Goal: Information Seeking & Learning: Learn about a topic

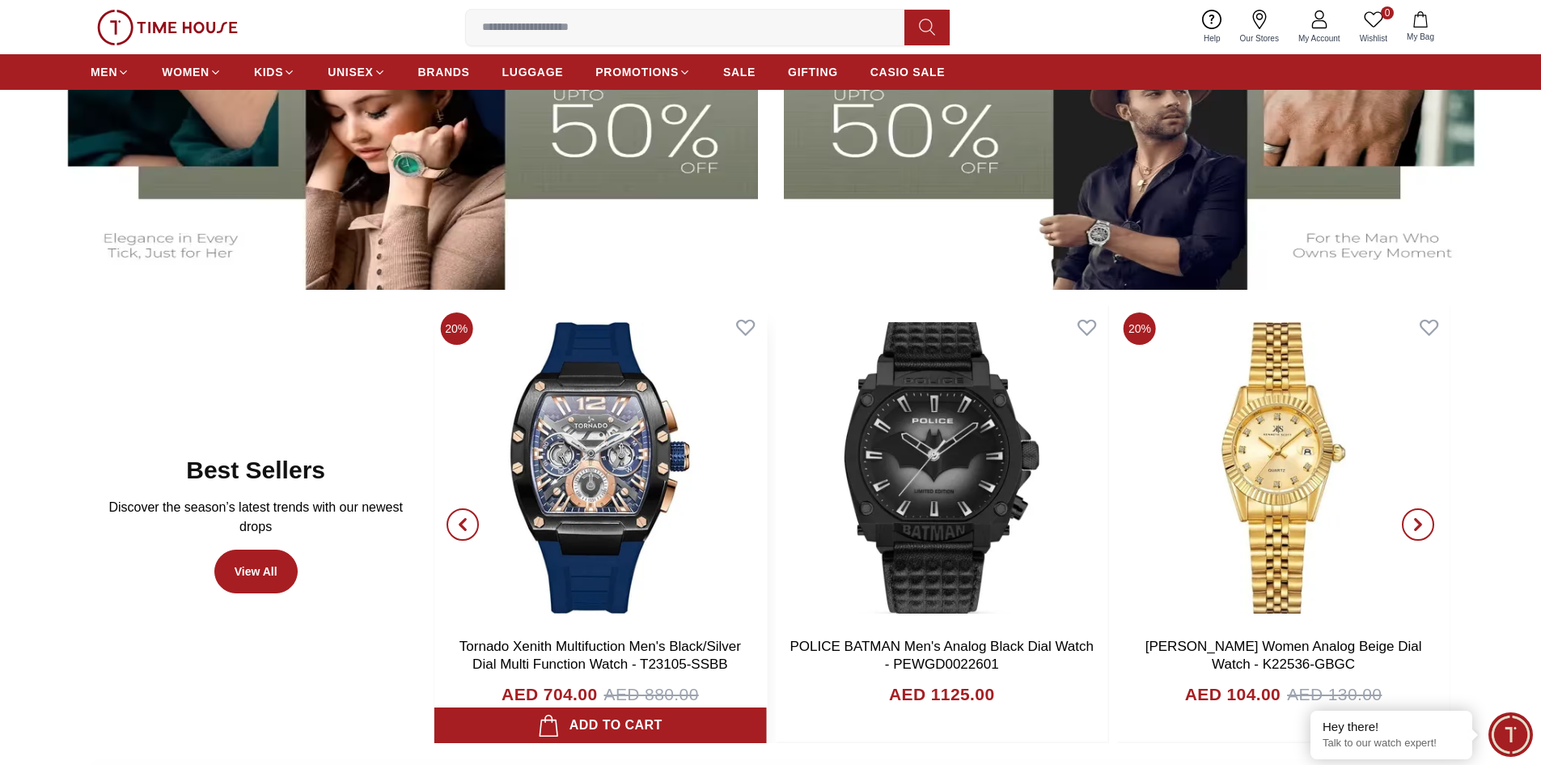
scroll to position [566, 0]
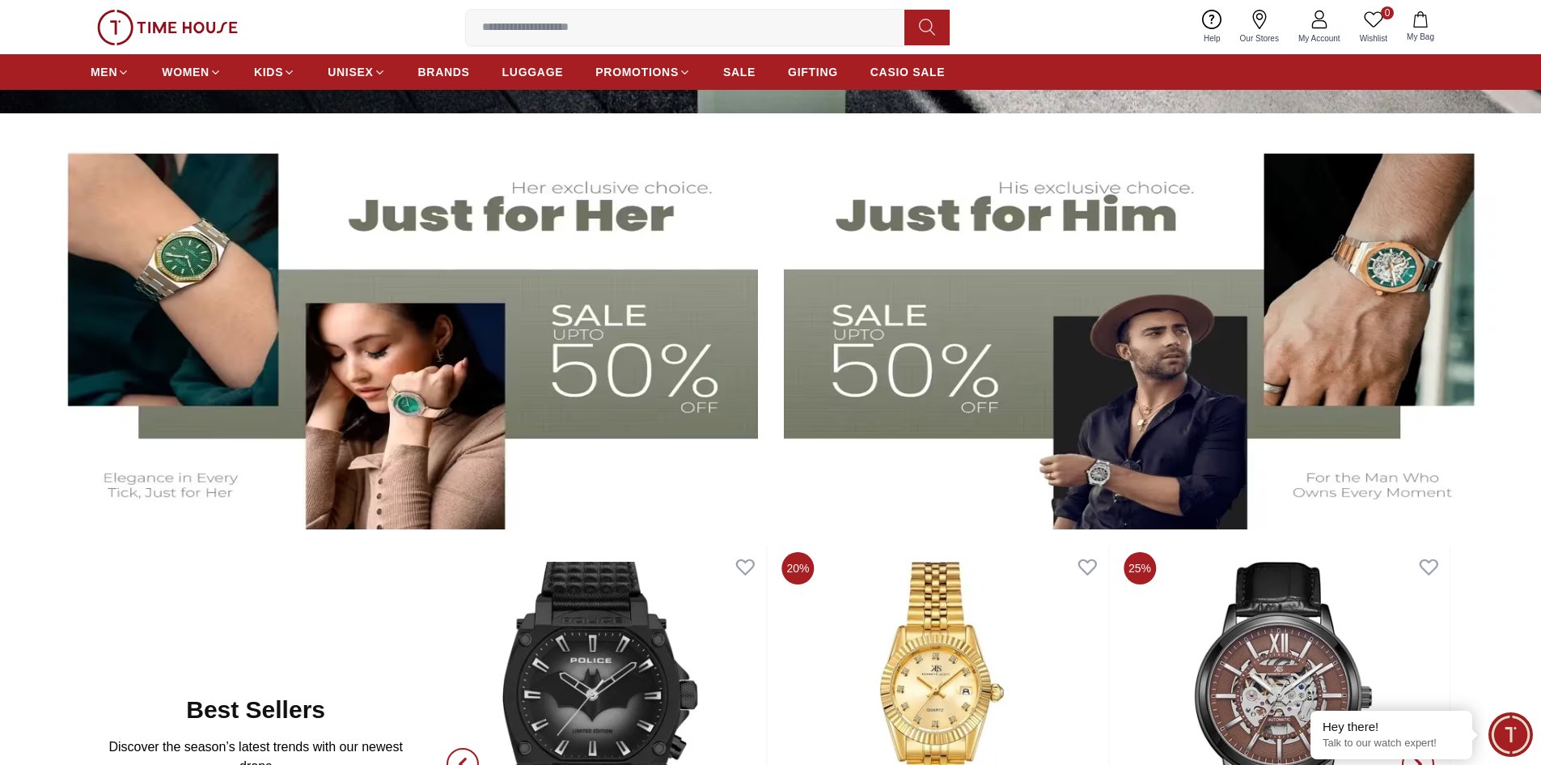
click at [942, 374] on img at bounding box center [1143, 329] width 719 height 400
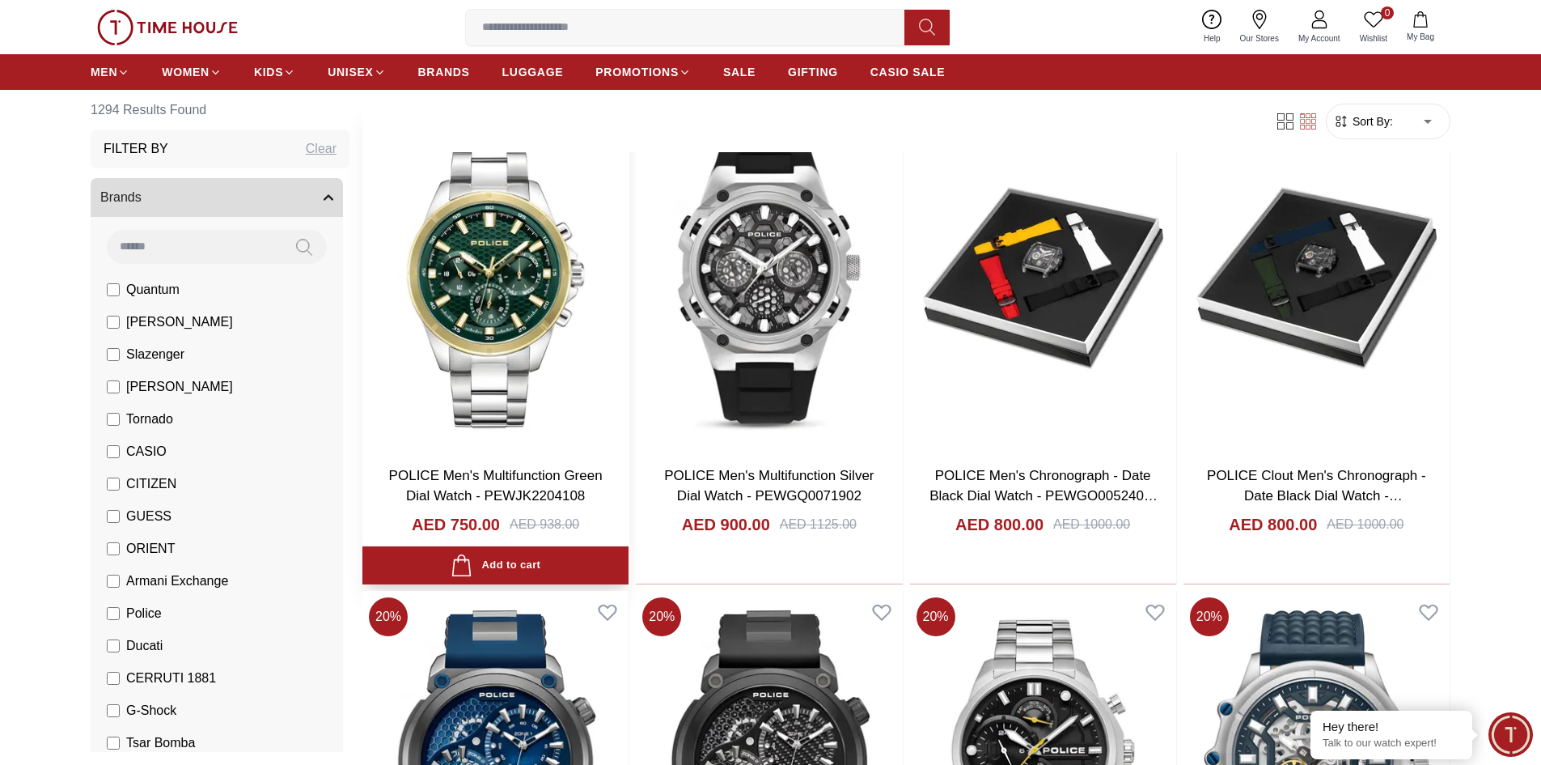
scroll to position [2103, 0]
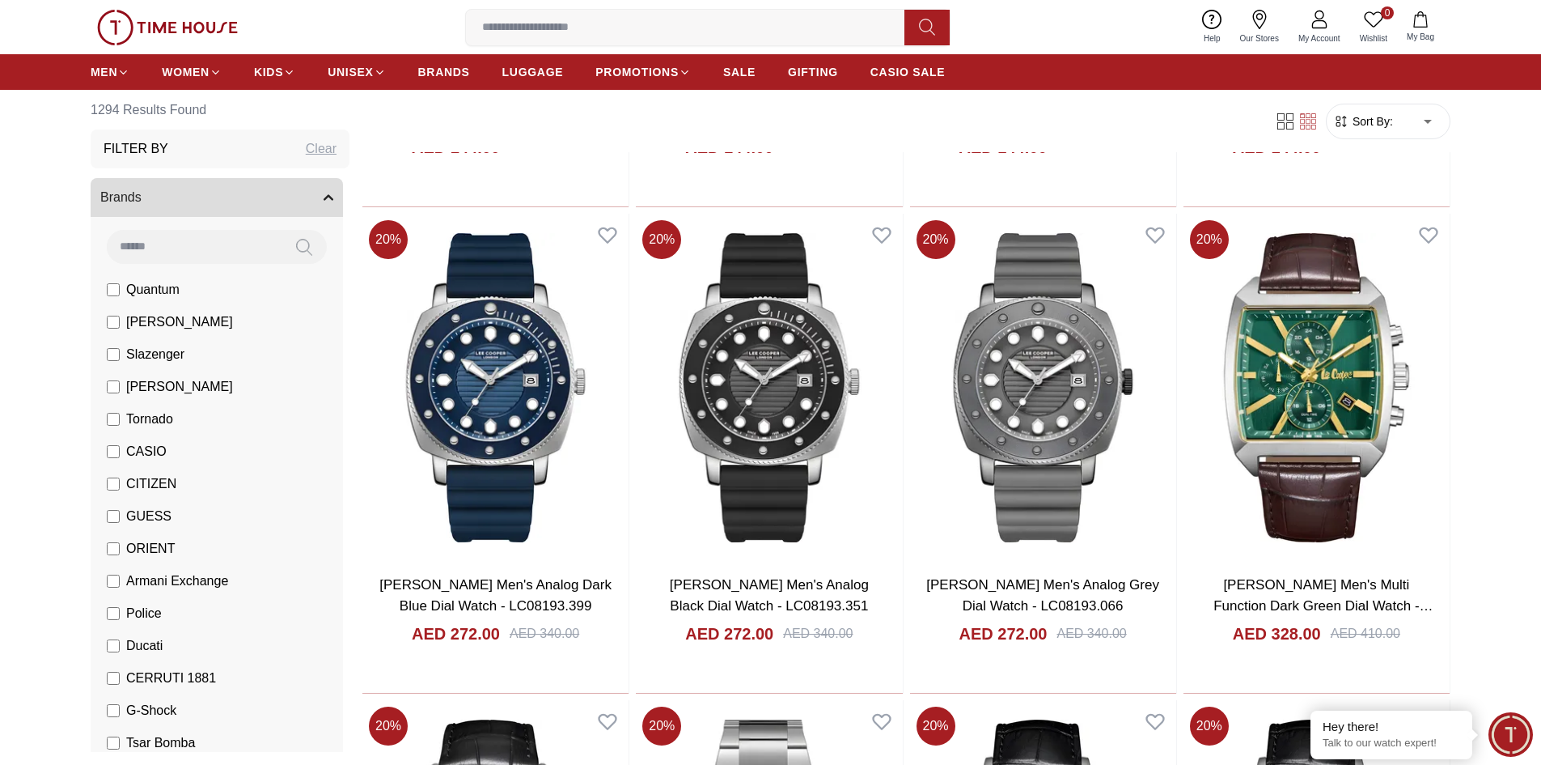
scroll to position [3964, 0]
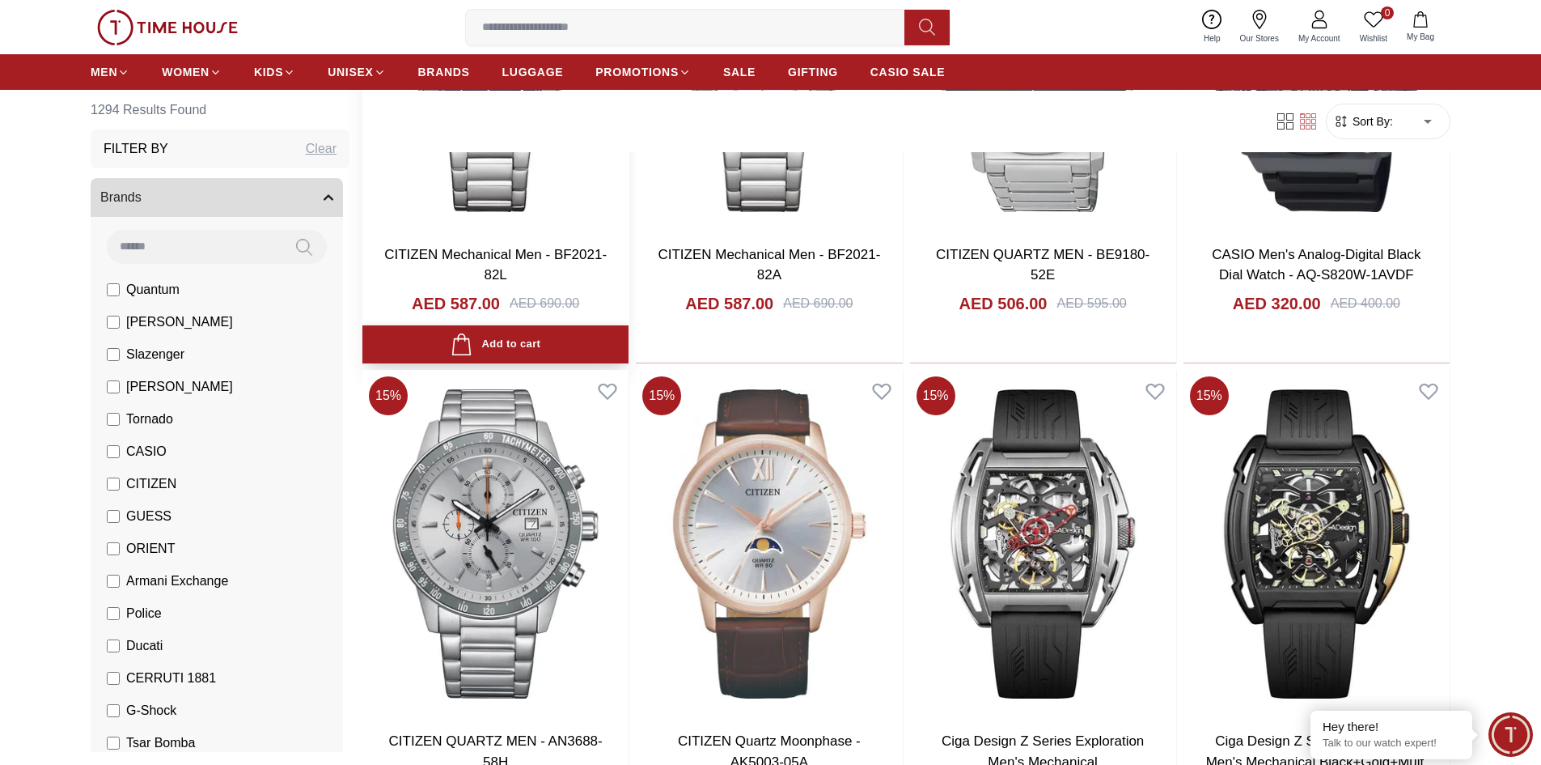
scroll to position [6391, 0]
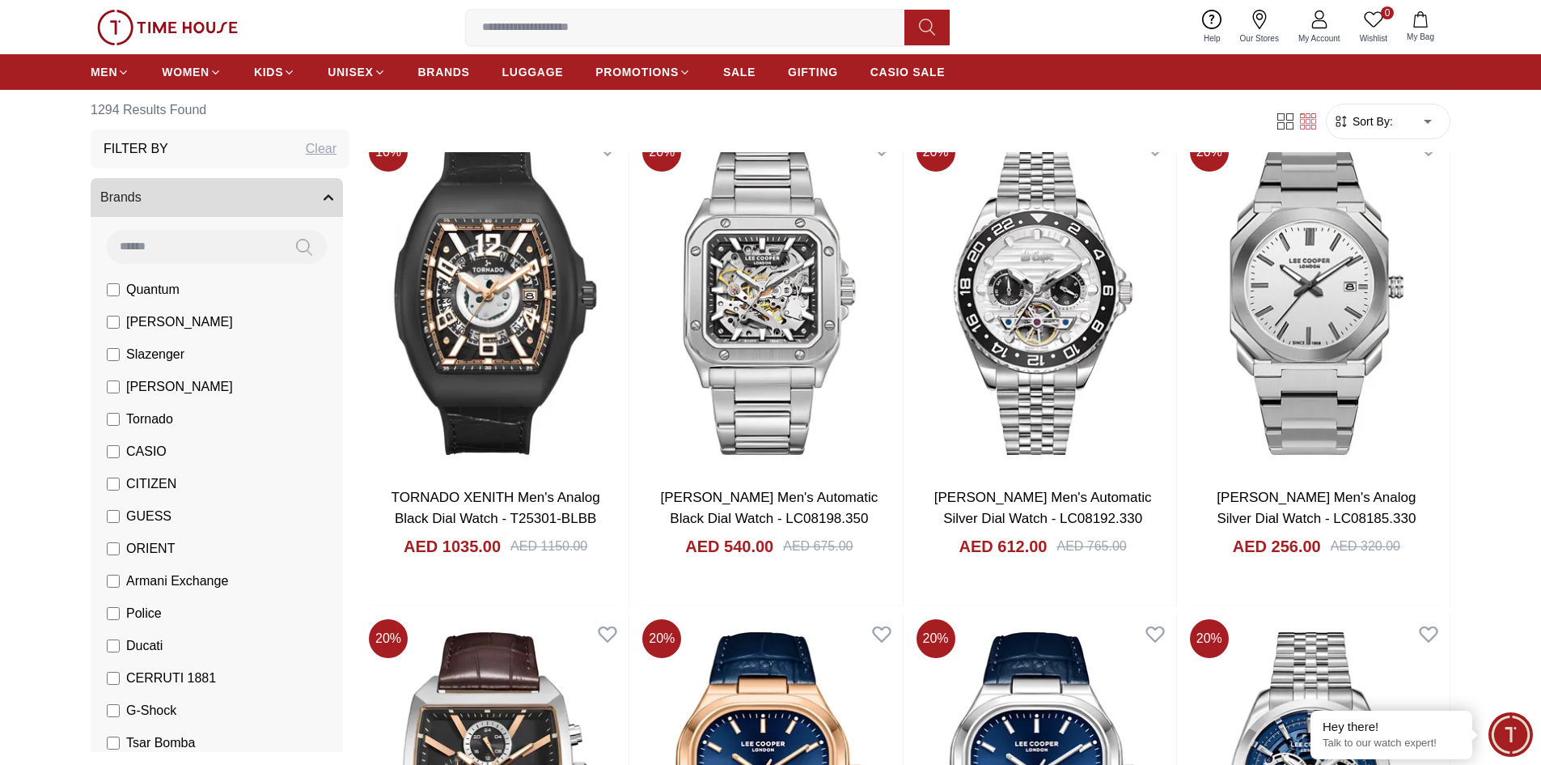
scroll to position [11245, 0]
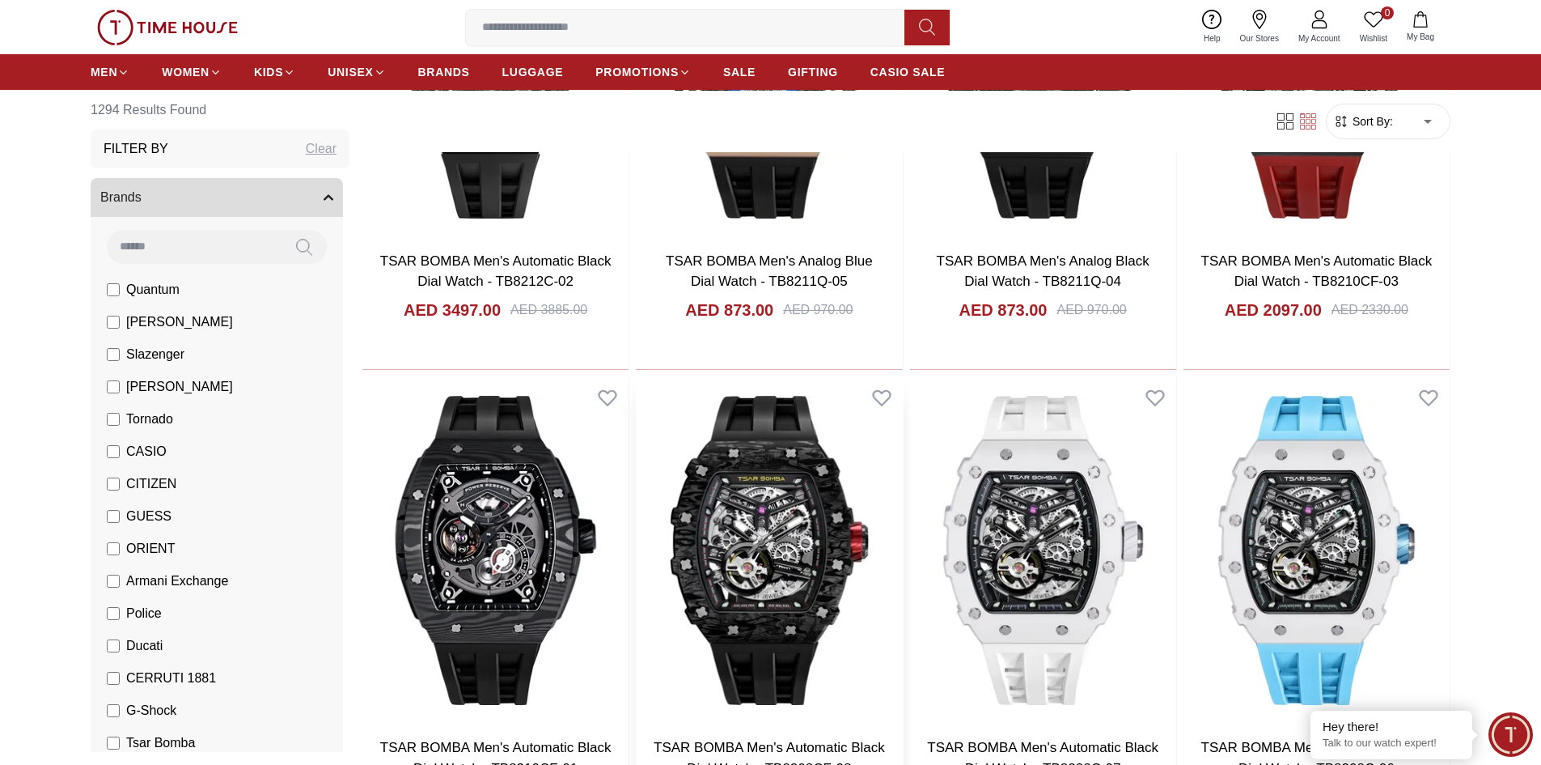
scroll to position [13996, 0]
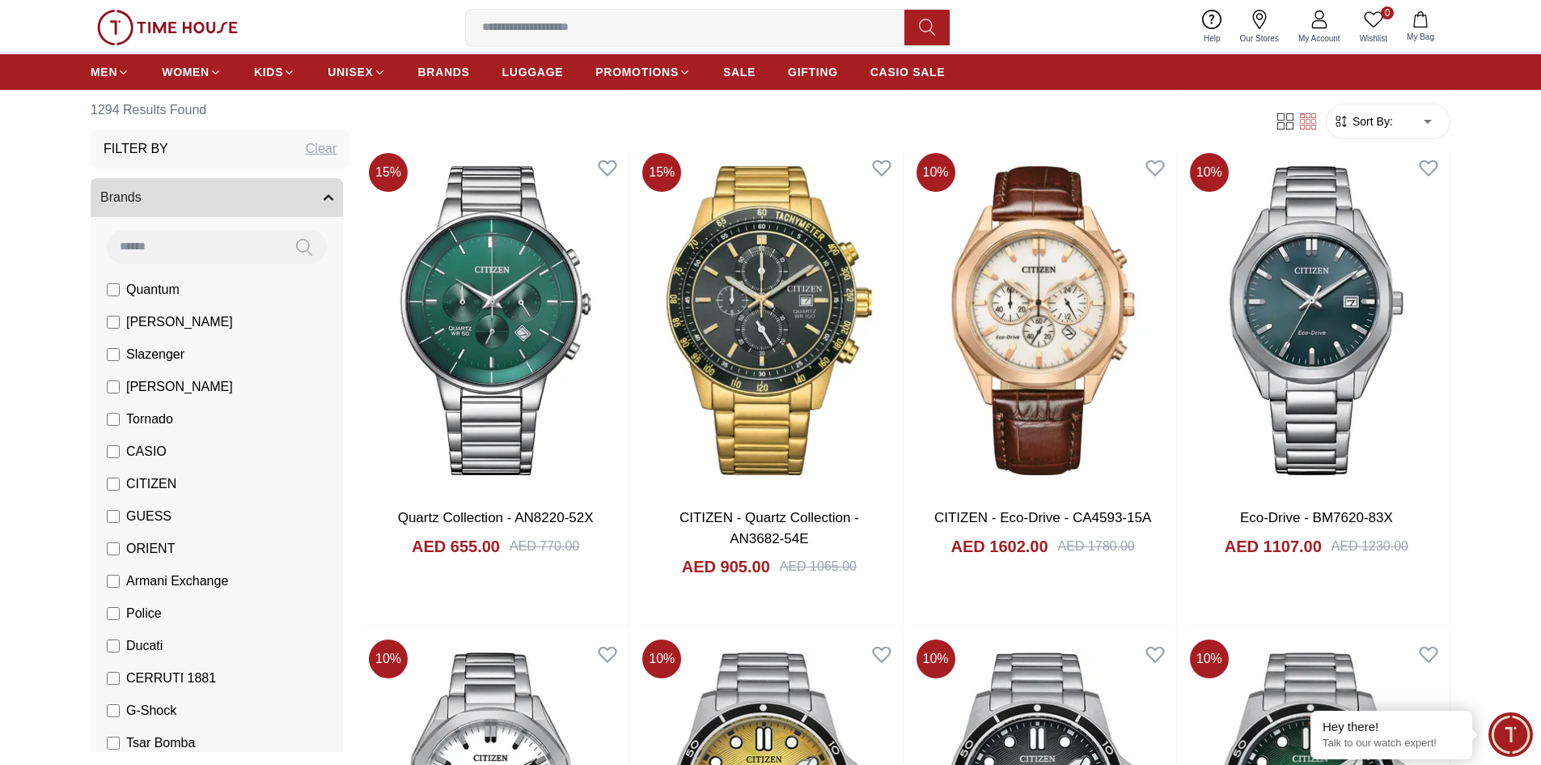
scroll to position [15695, 0]
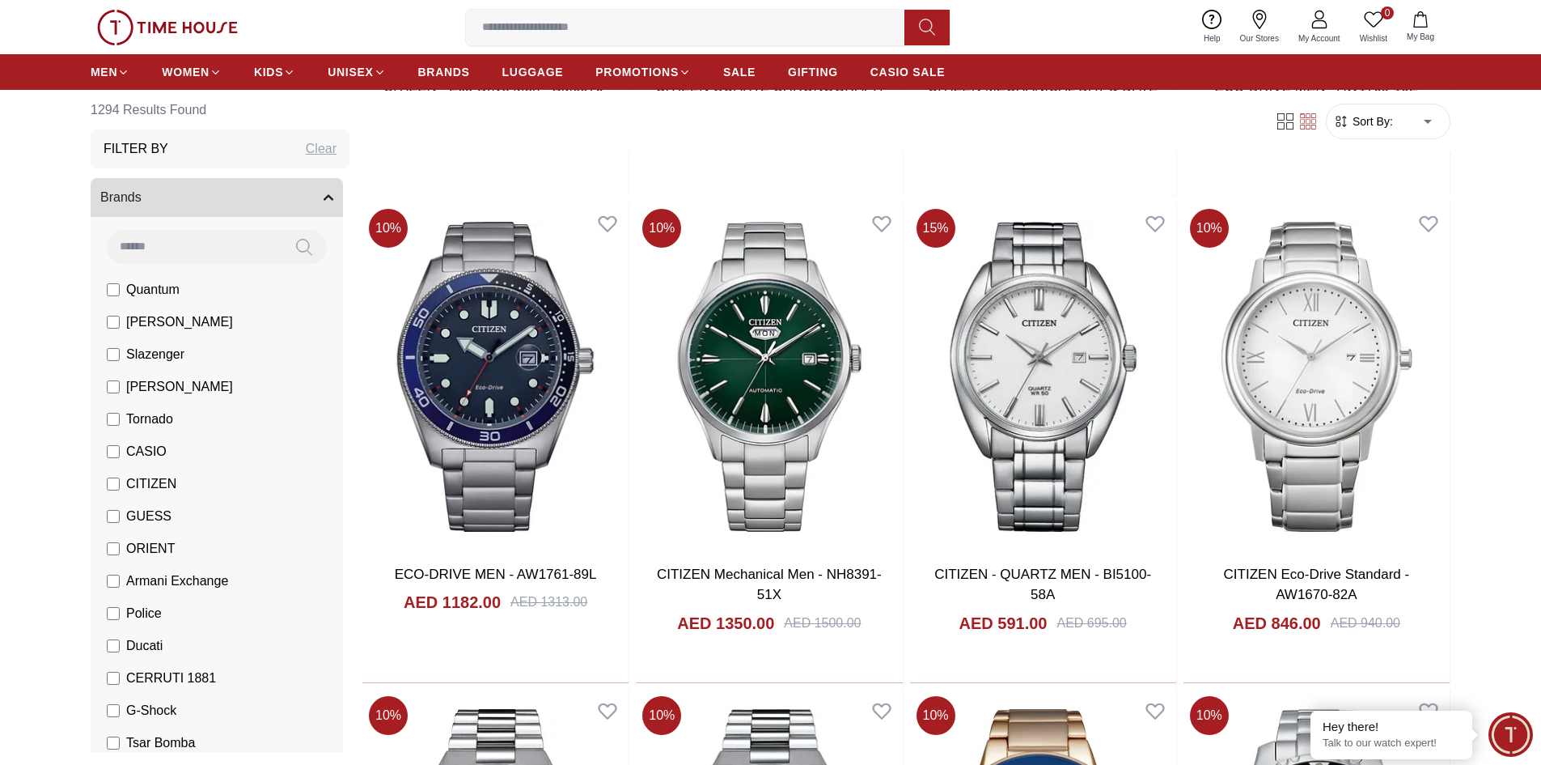
scroll to position [19012, 0]
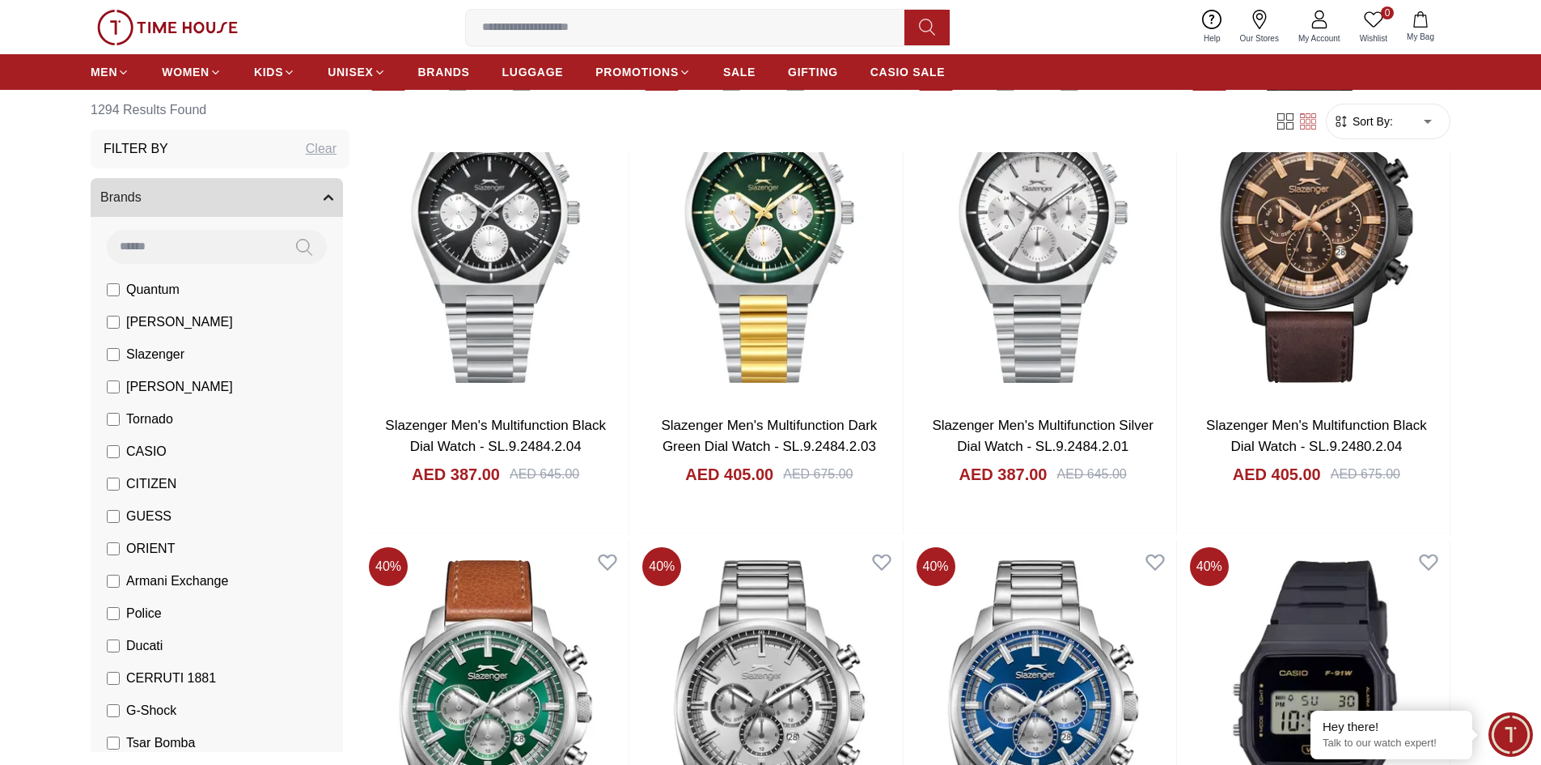
scroll to position [23542, 0]
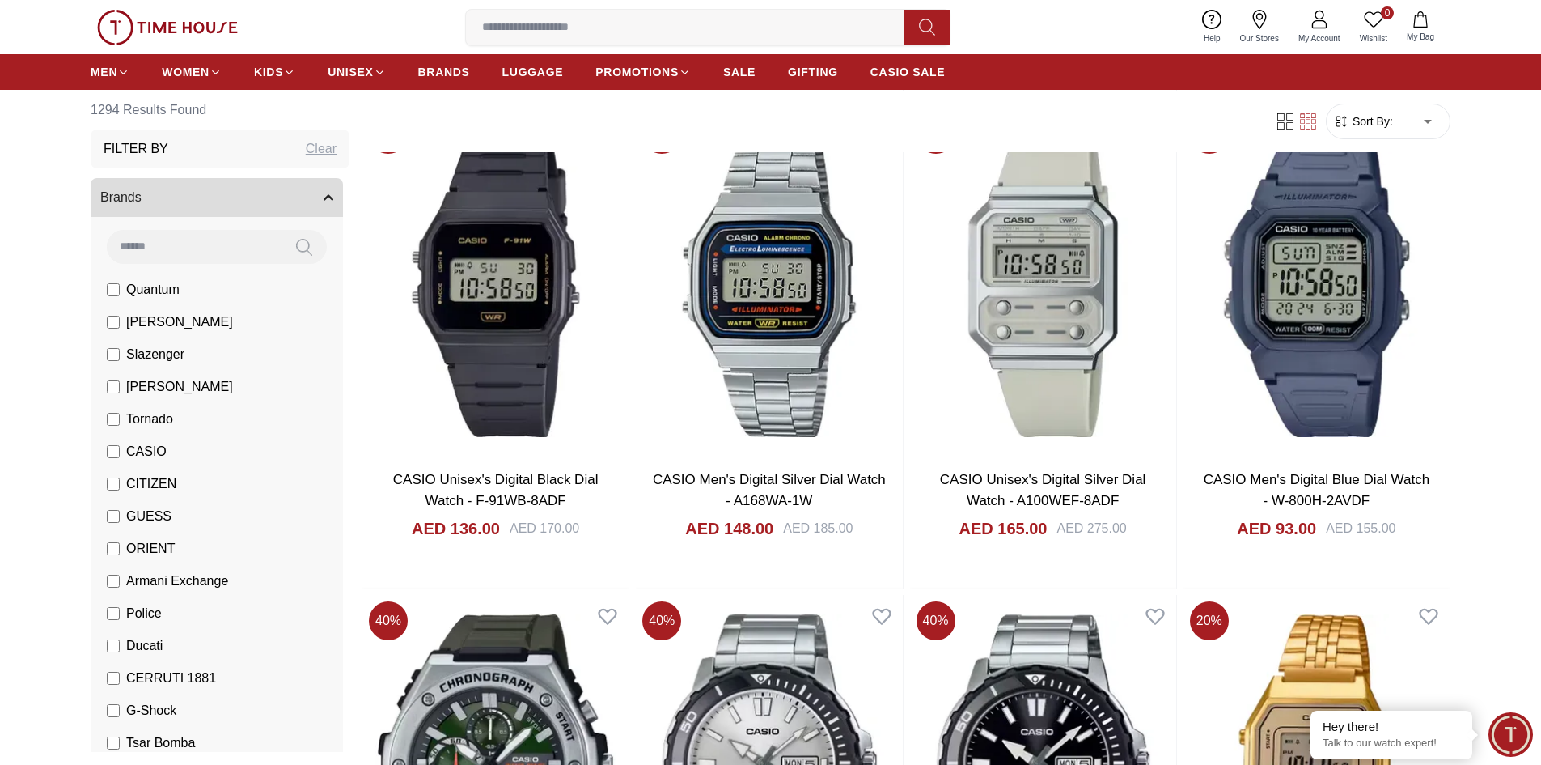
scroll to position [23947, 0]
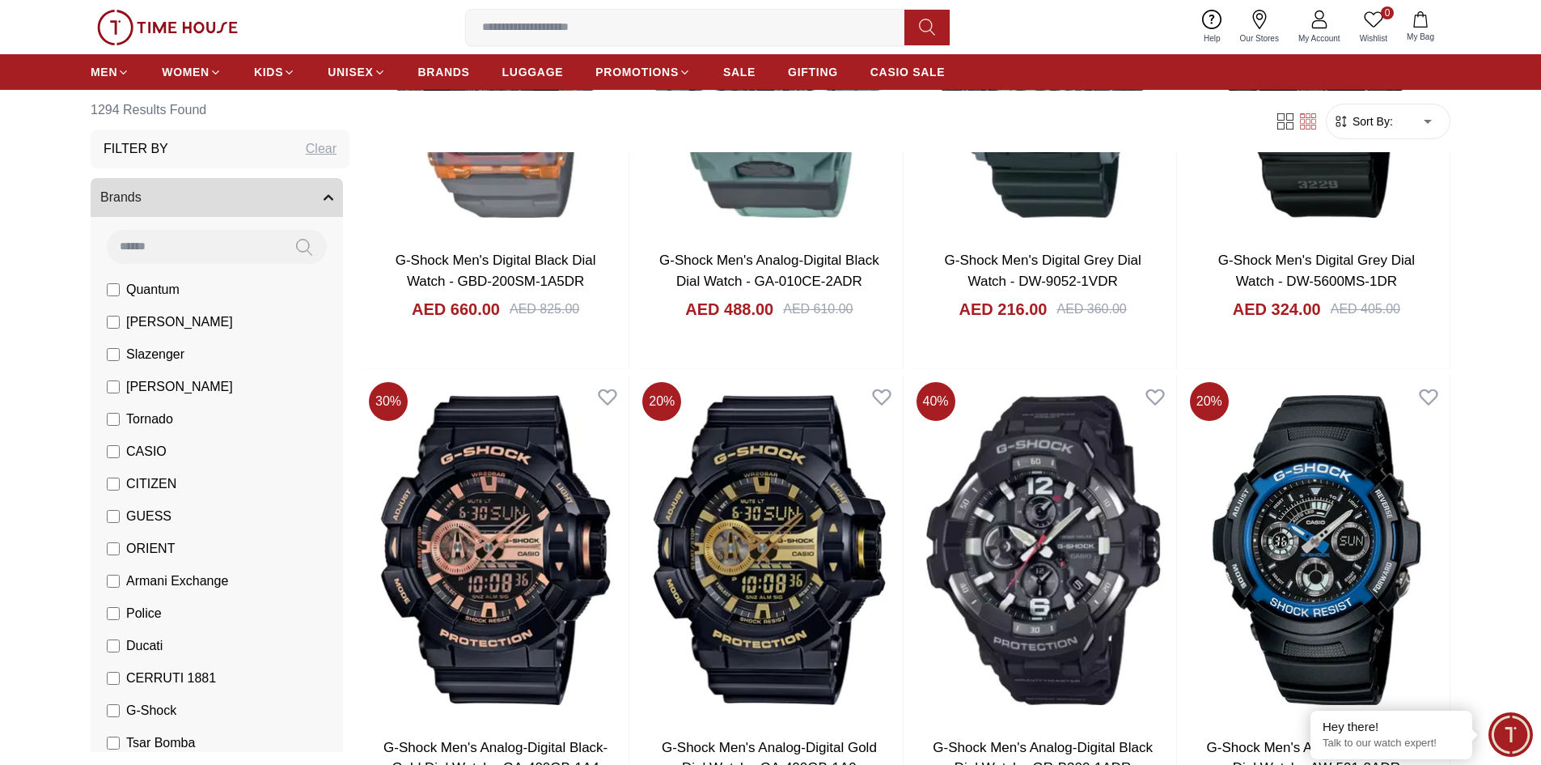
scroll to position [26859, 0]
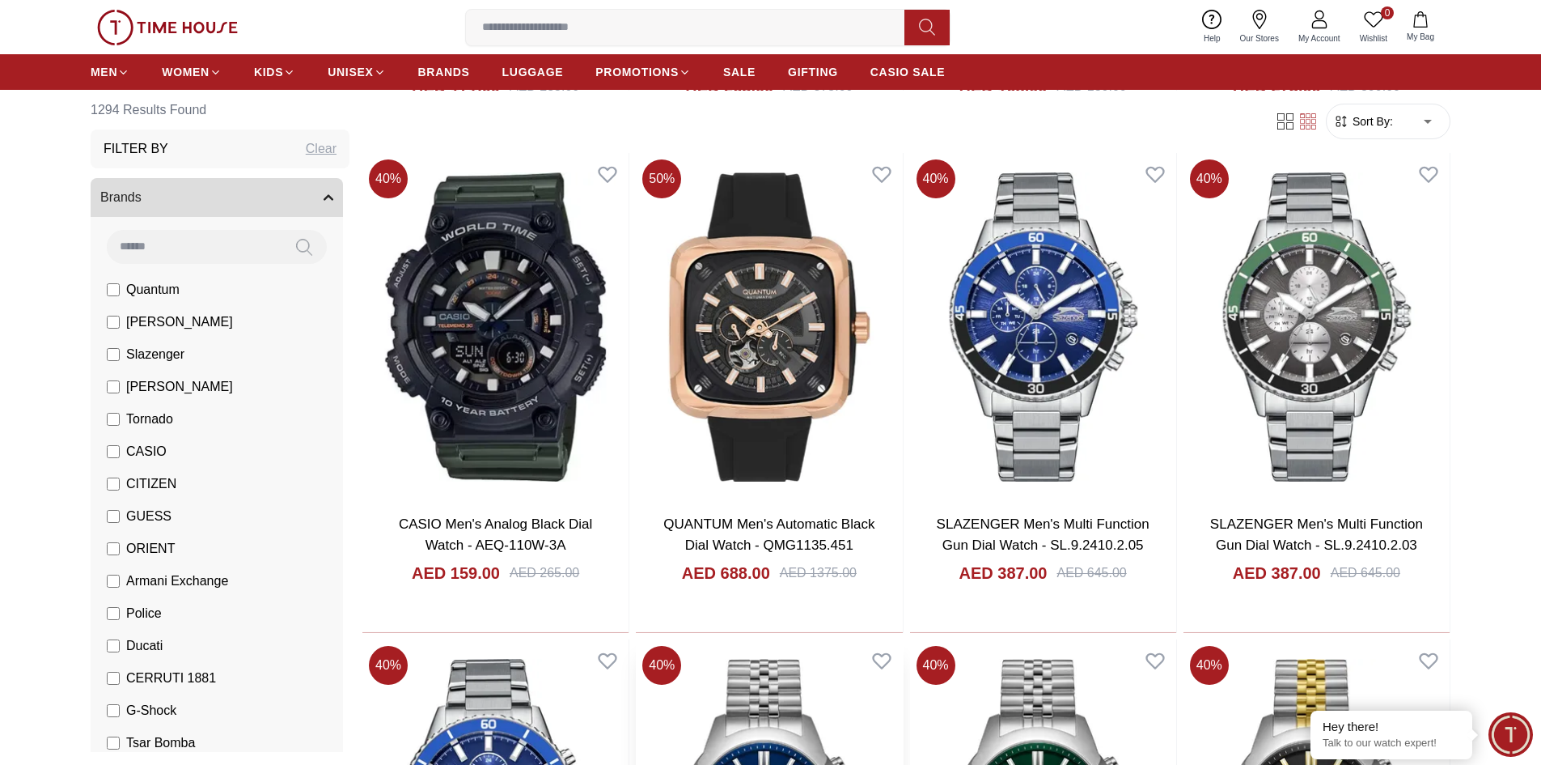
scroll to position [30742, 0]
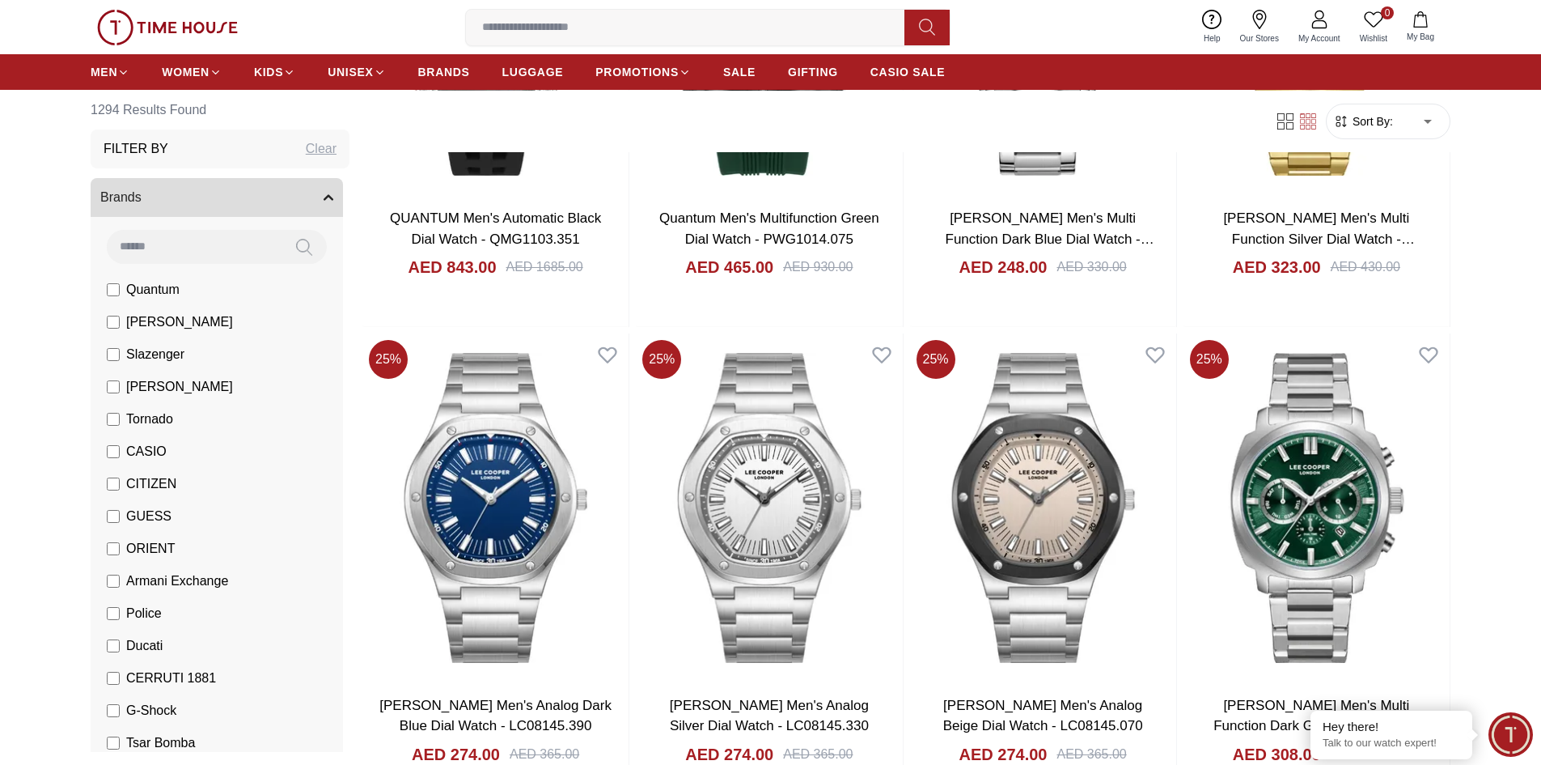
scroll to position [33331, 0]
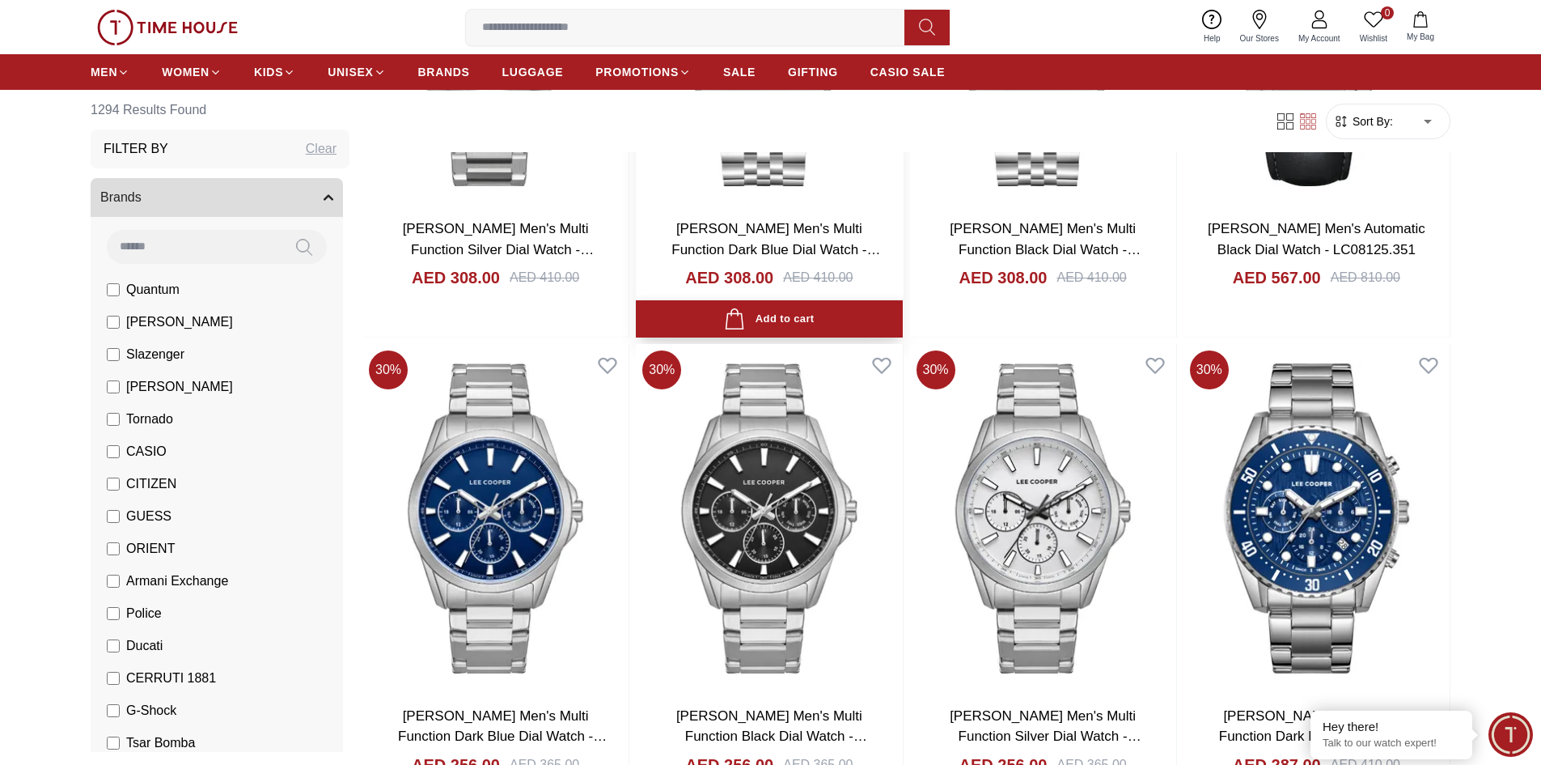
scroll to position [34059, 0]
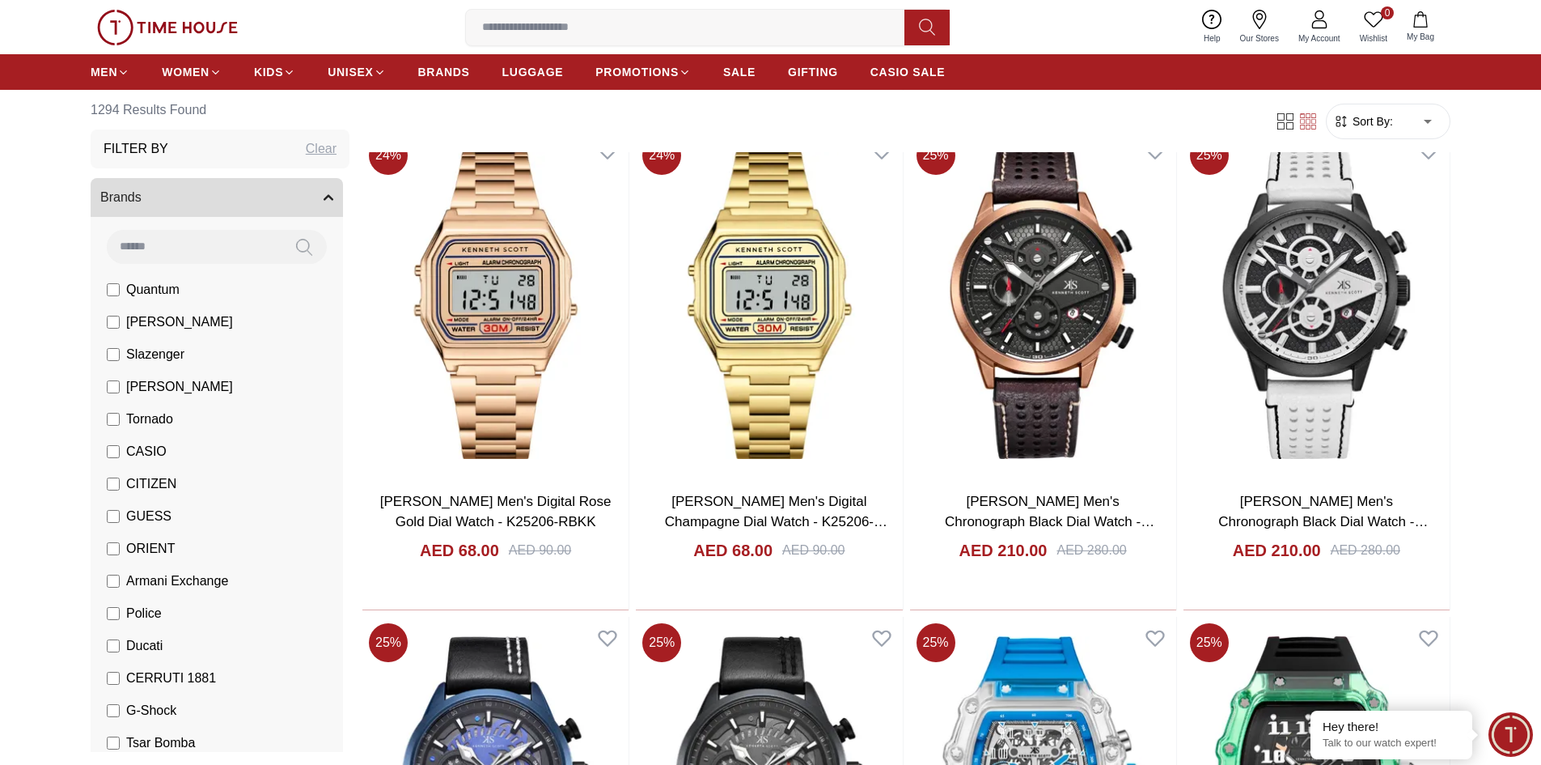
scroll to position [37538, 0]
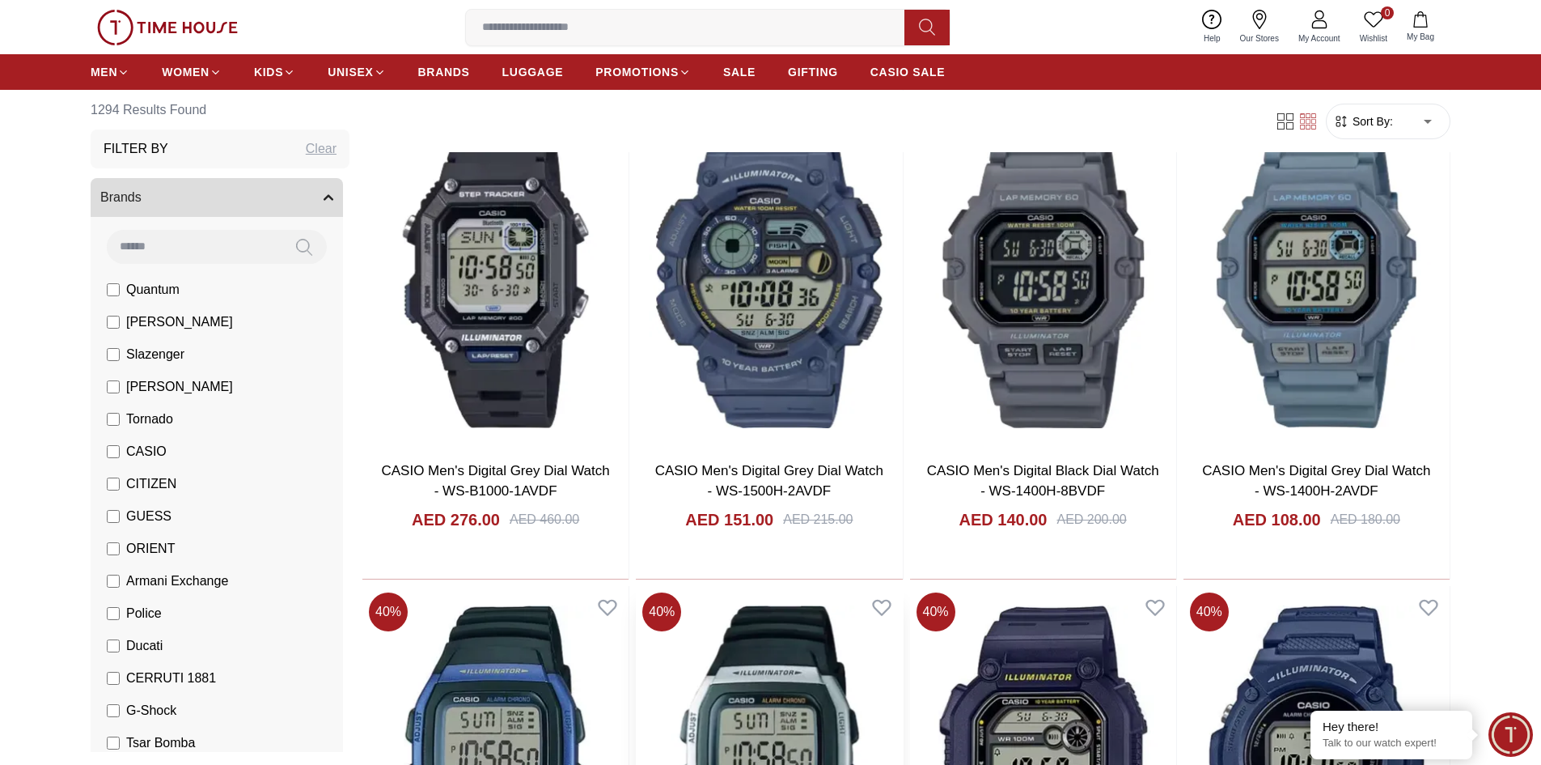
scroll to position [40531, 0]
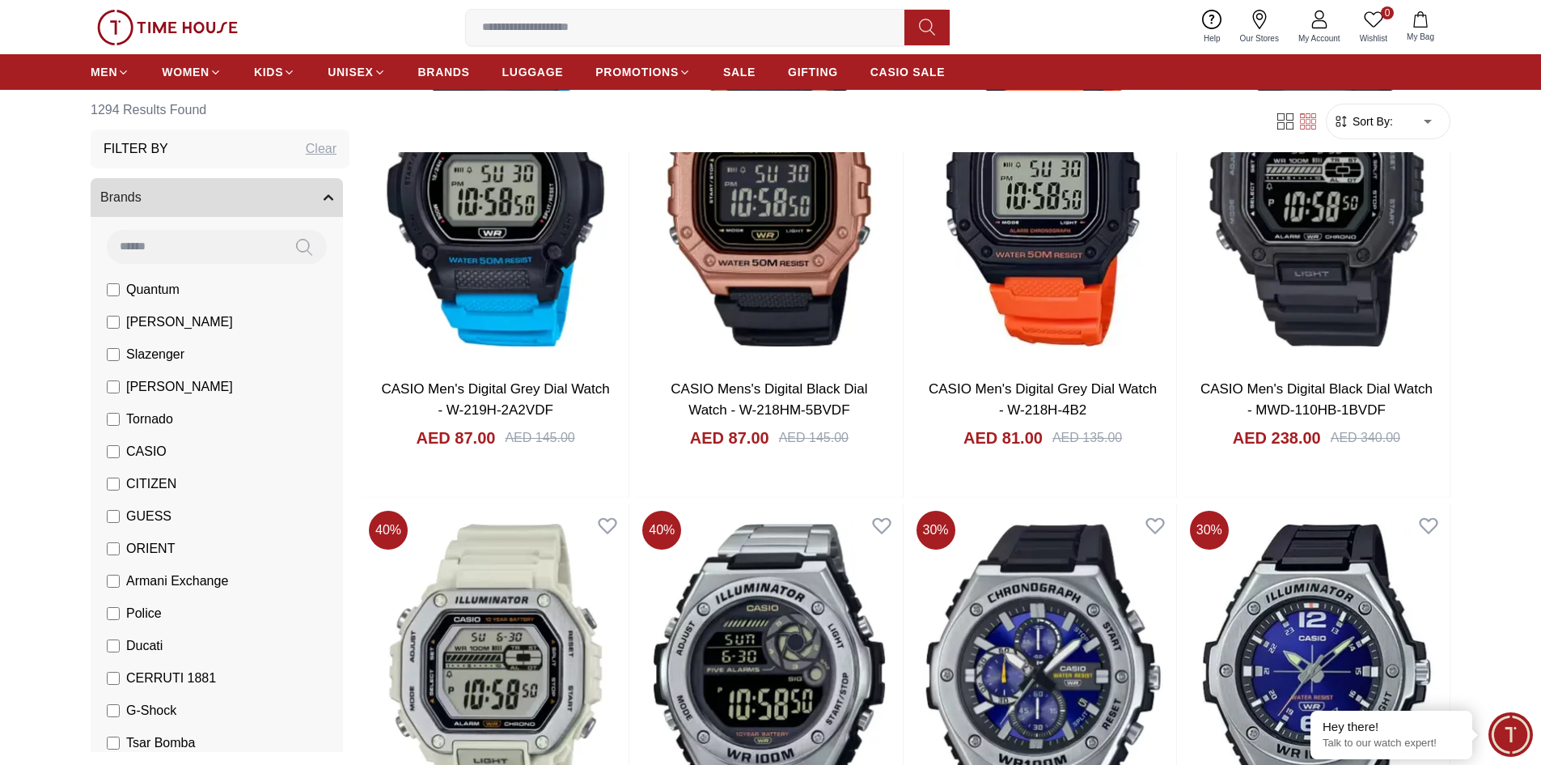
scroll to position [41502, 0]
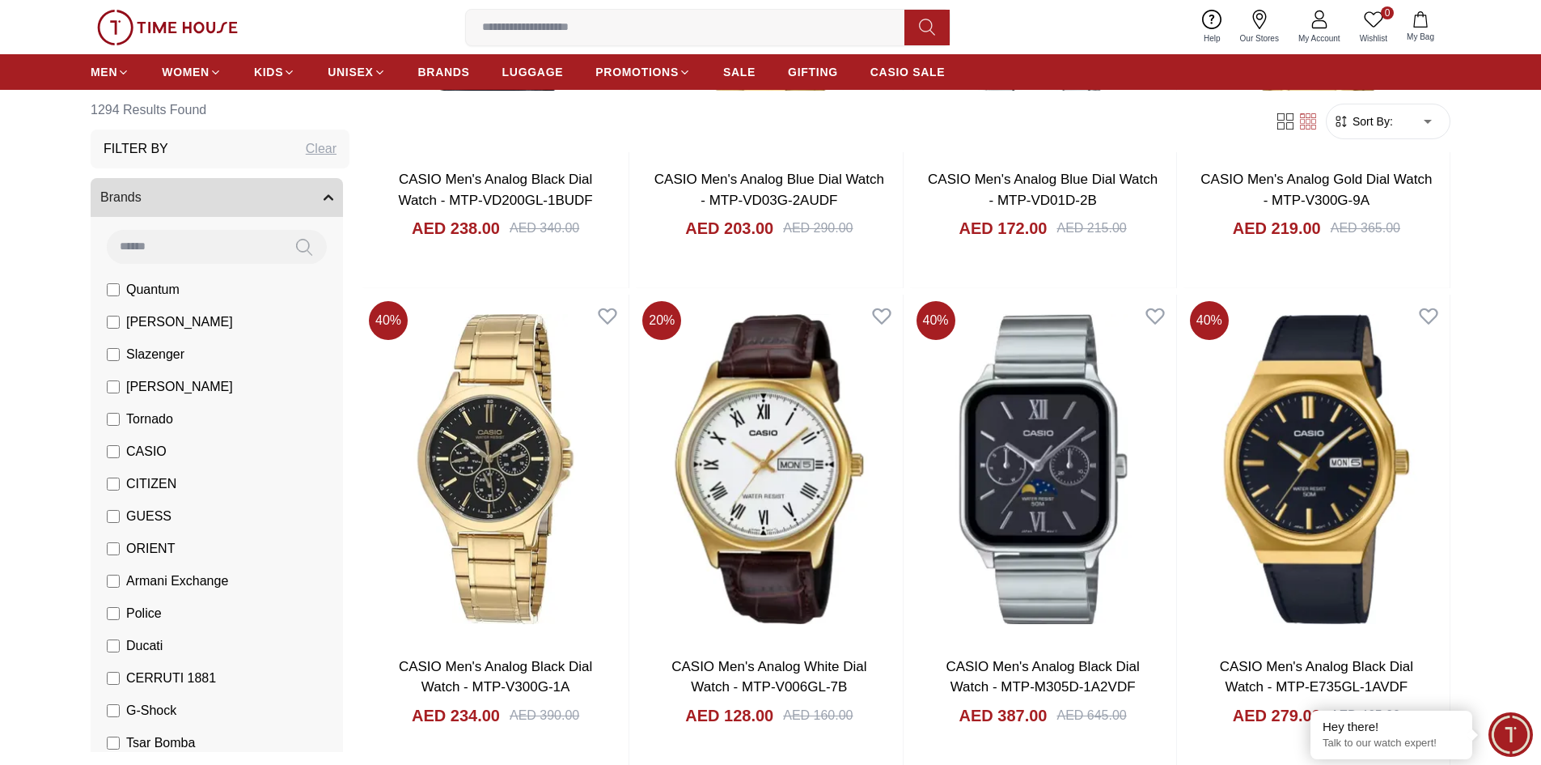
scroll to position [43929, 0]
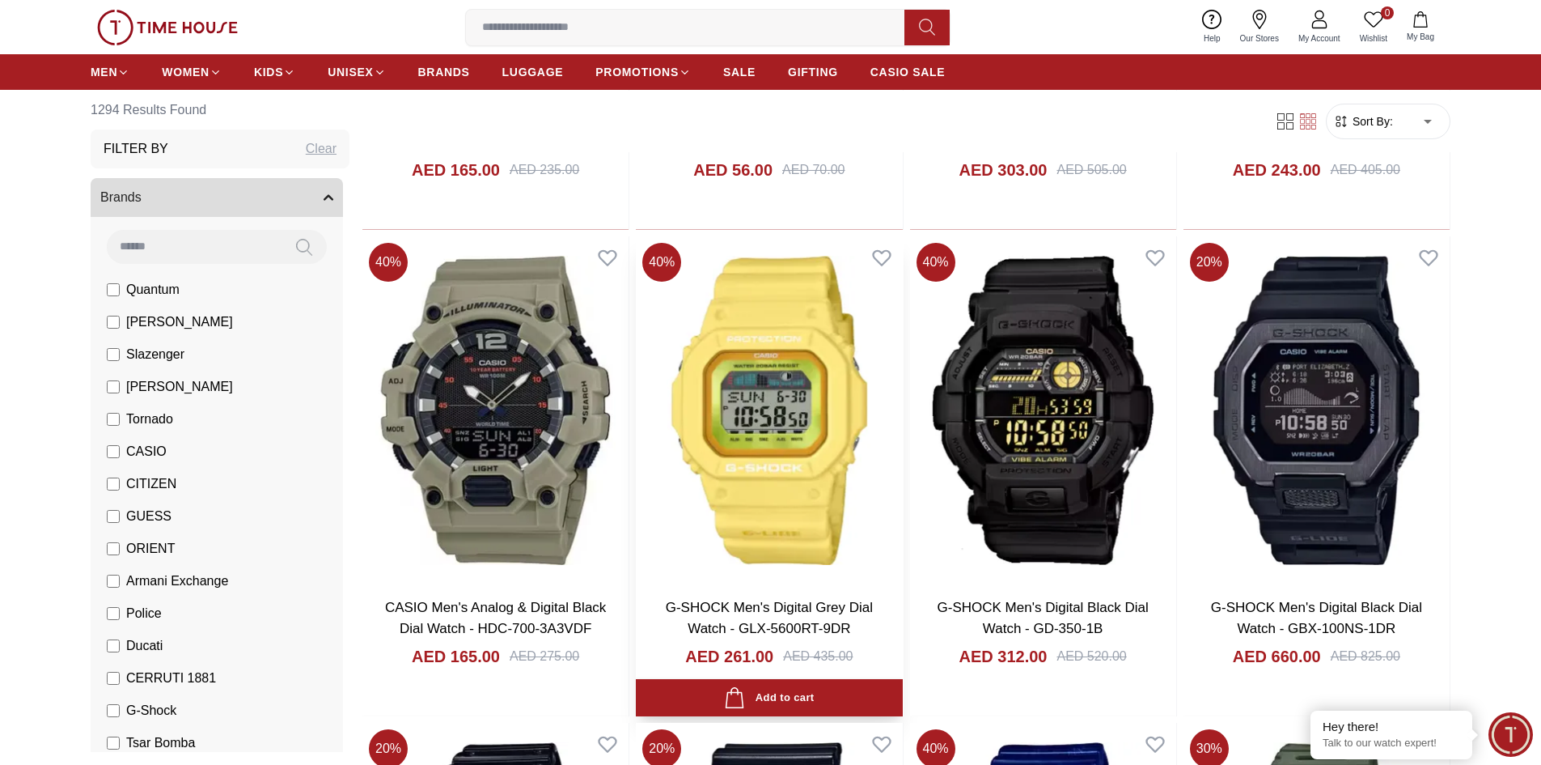
scroll to position [47893, 0]
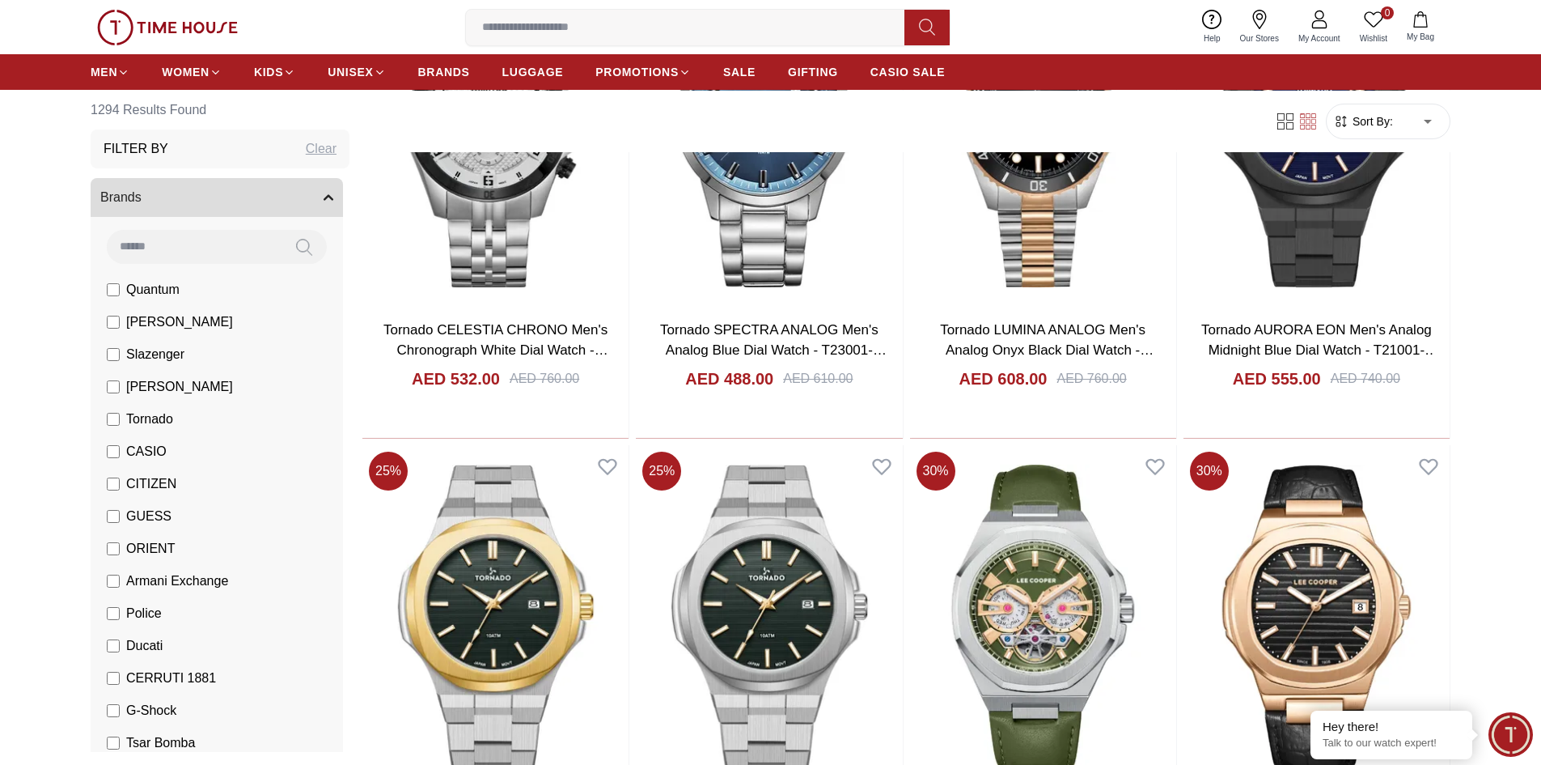
scroll to position [50511, 0]
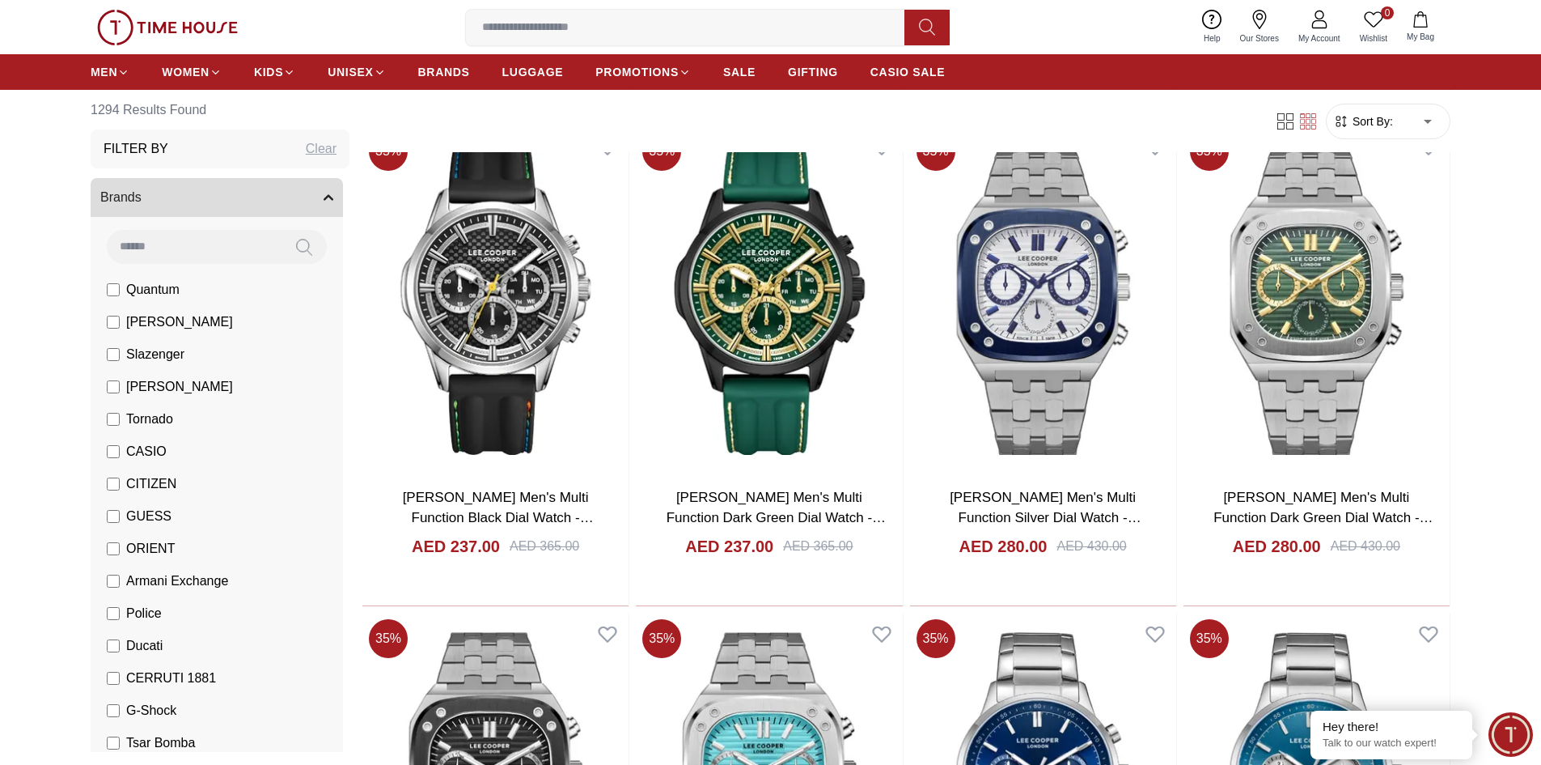
scroll to position [52865, 0]
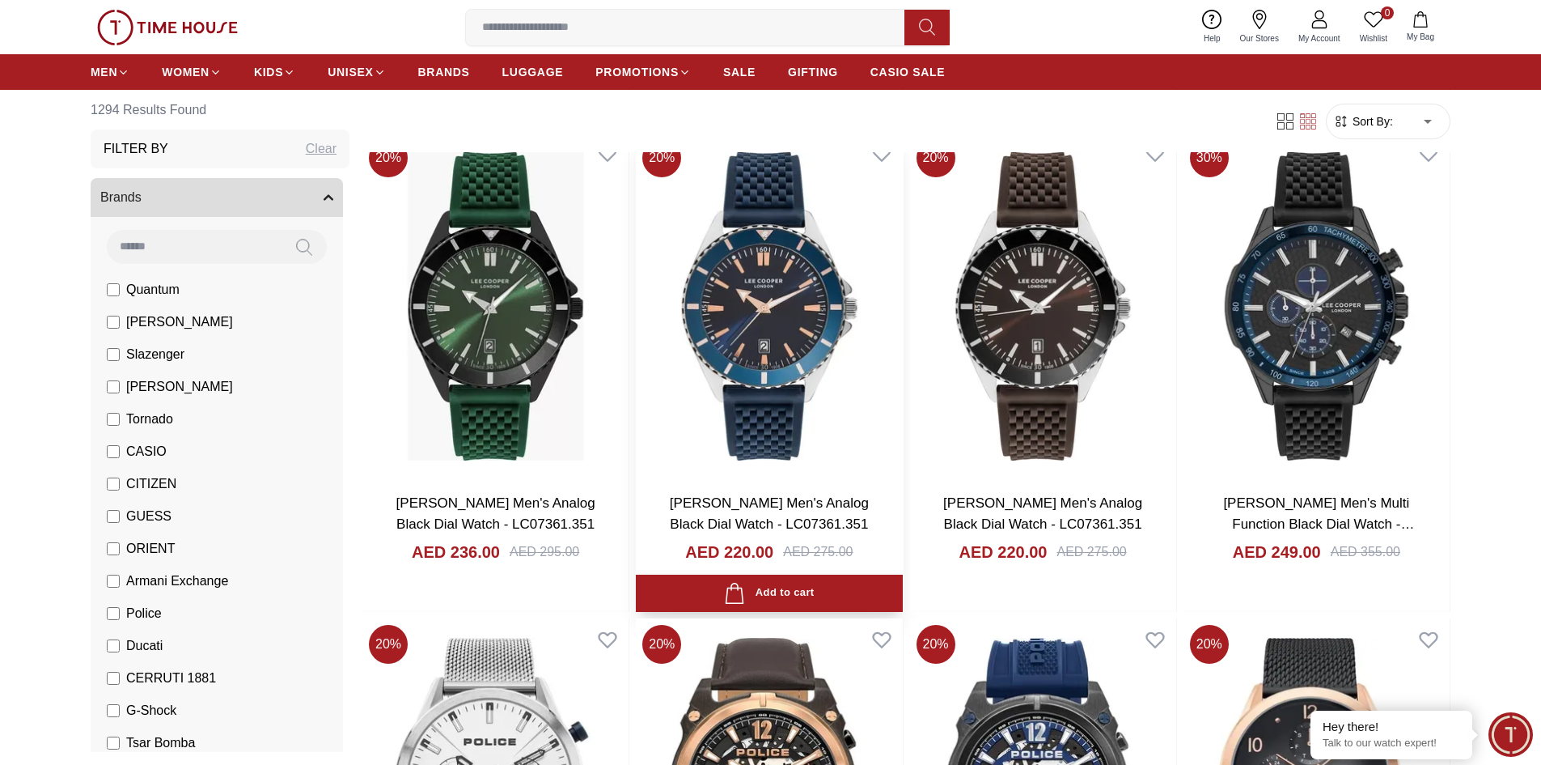
scroll to position [55283, 0]
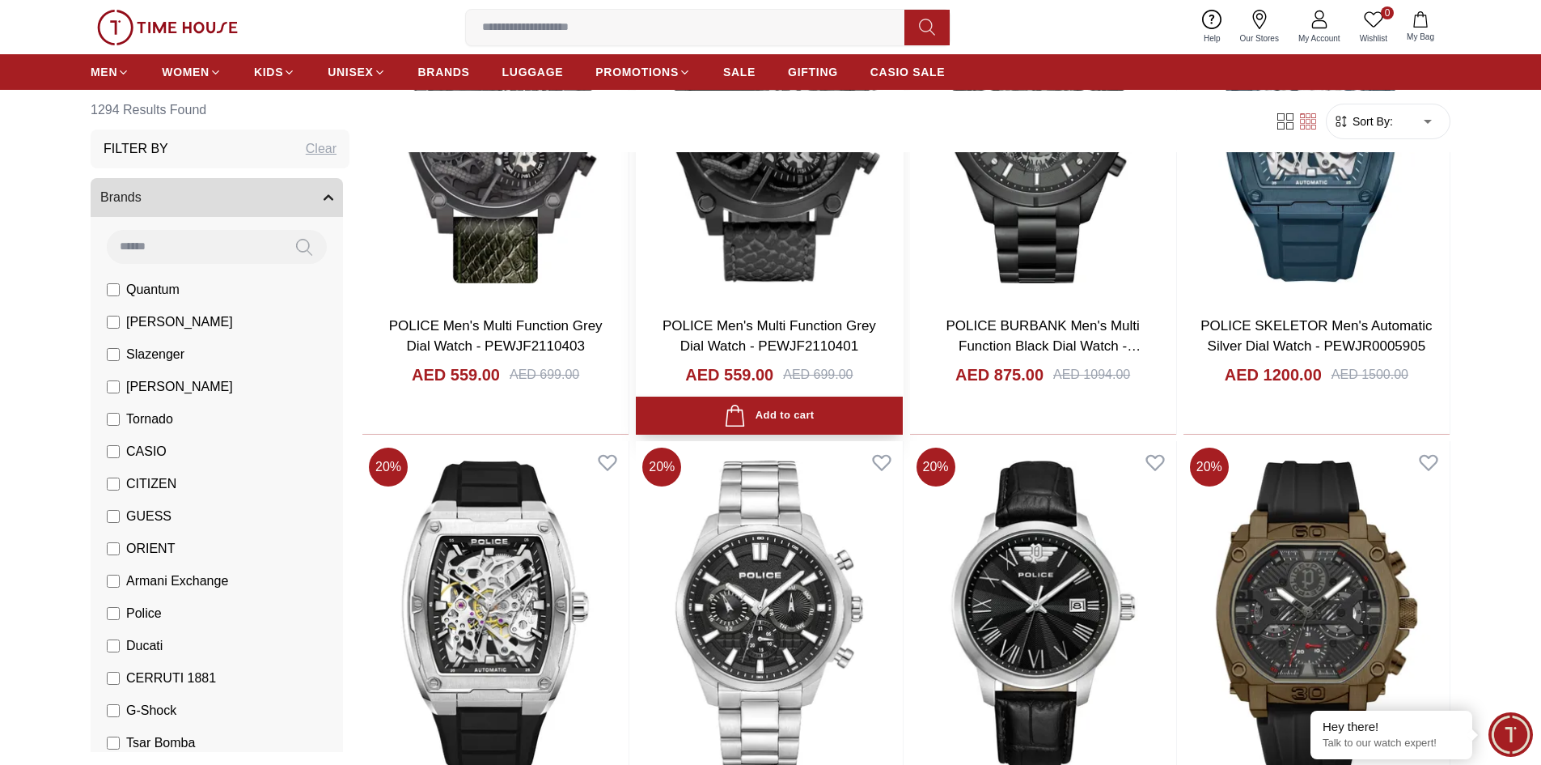
scroll to position [57278, 0]
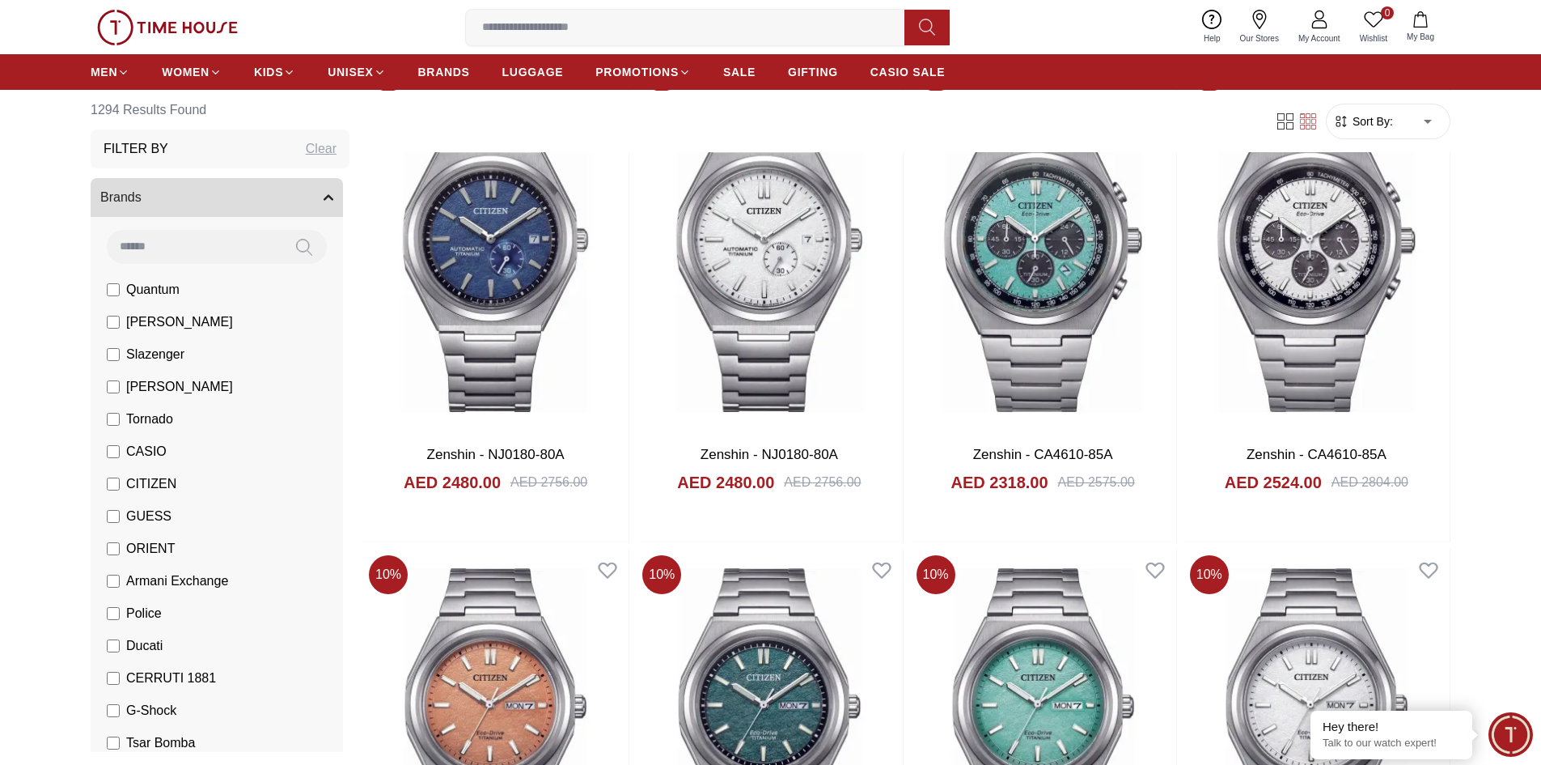
scroll to position [60291, 0]
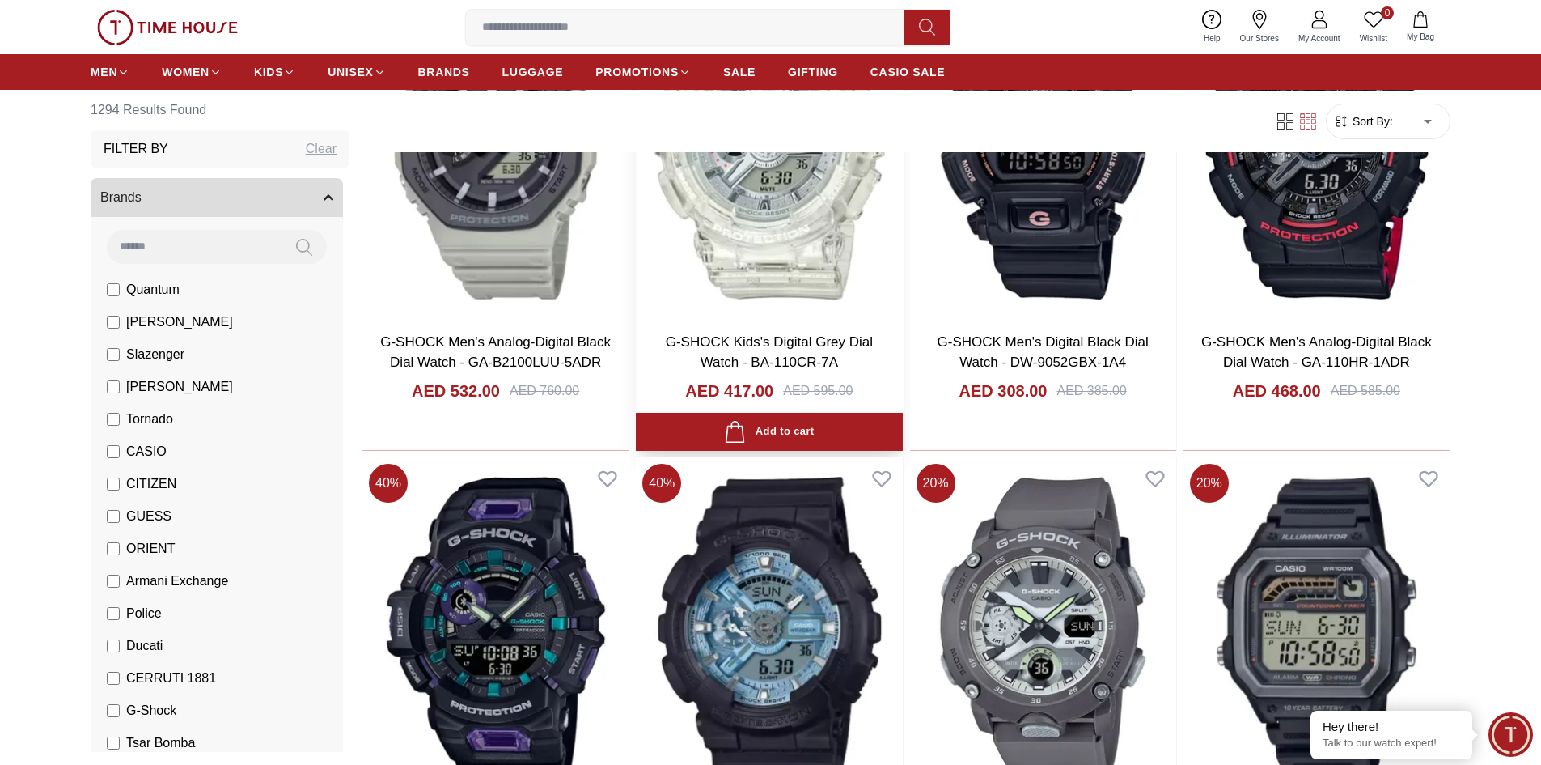
scroll to position [62690, 0]
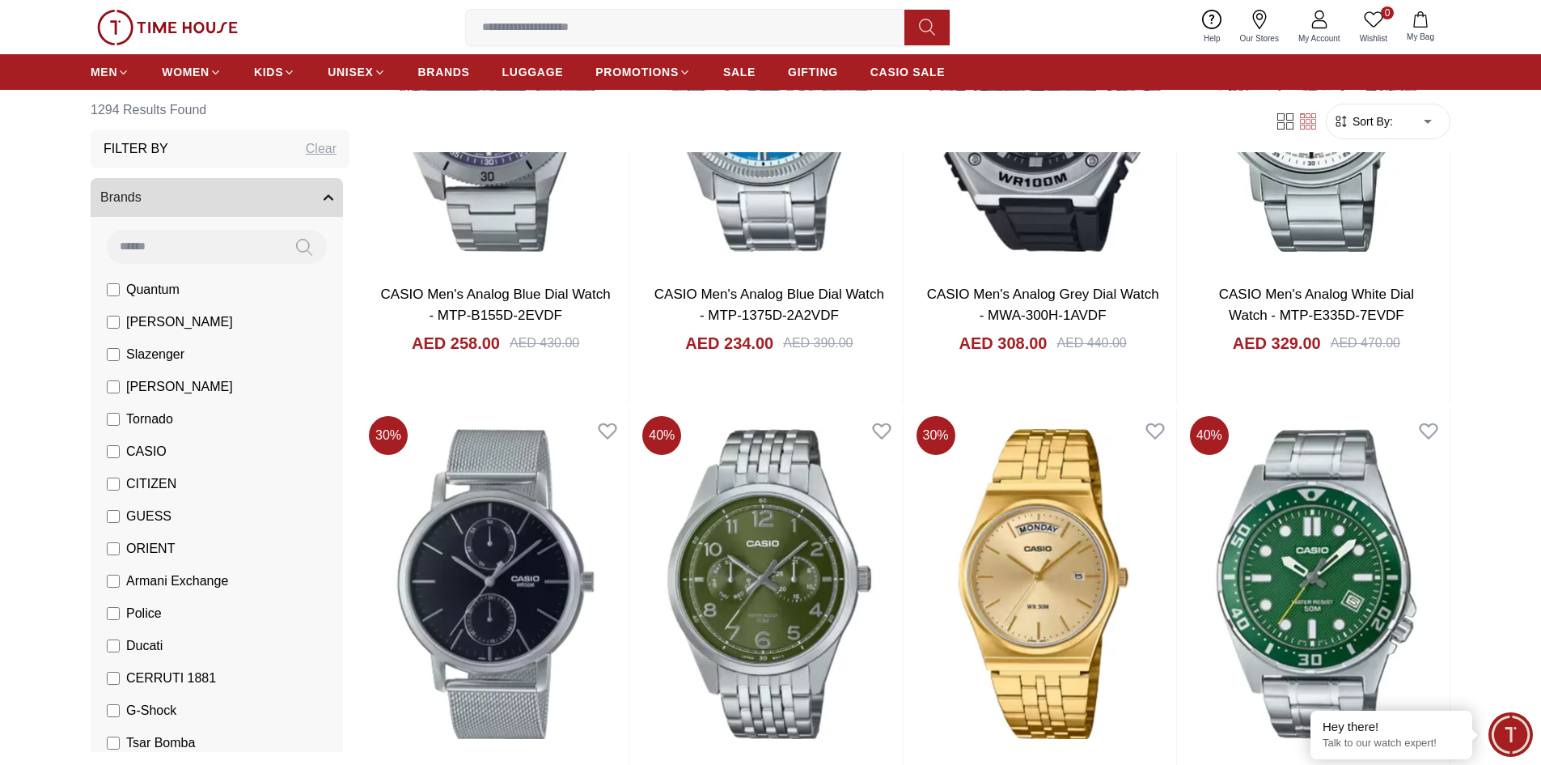
scroll to position [65280, 0]
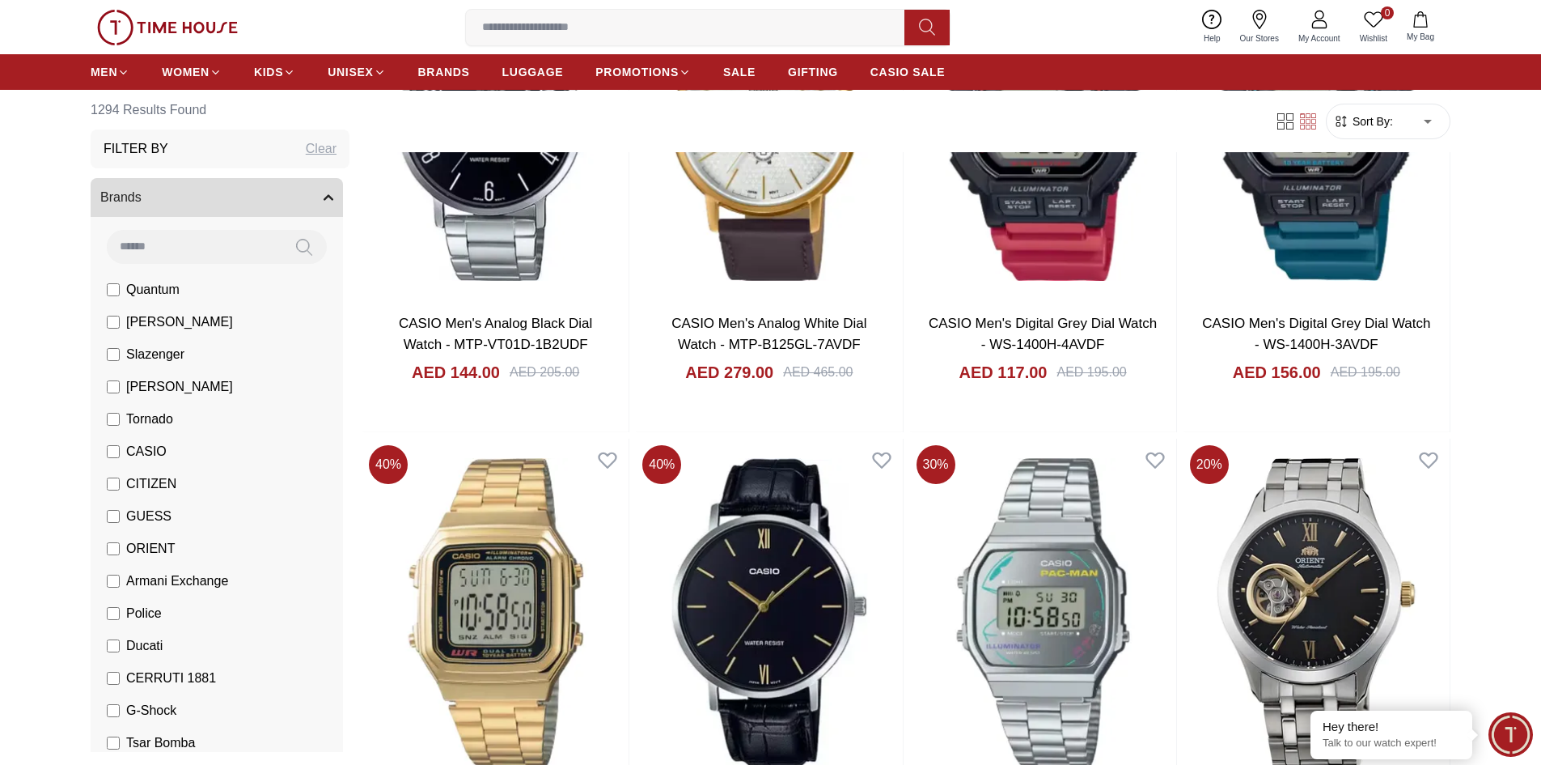
scroll to position [67530, 0]
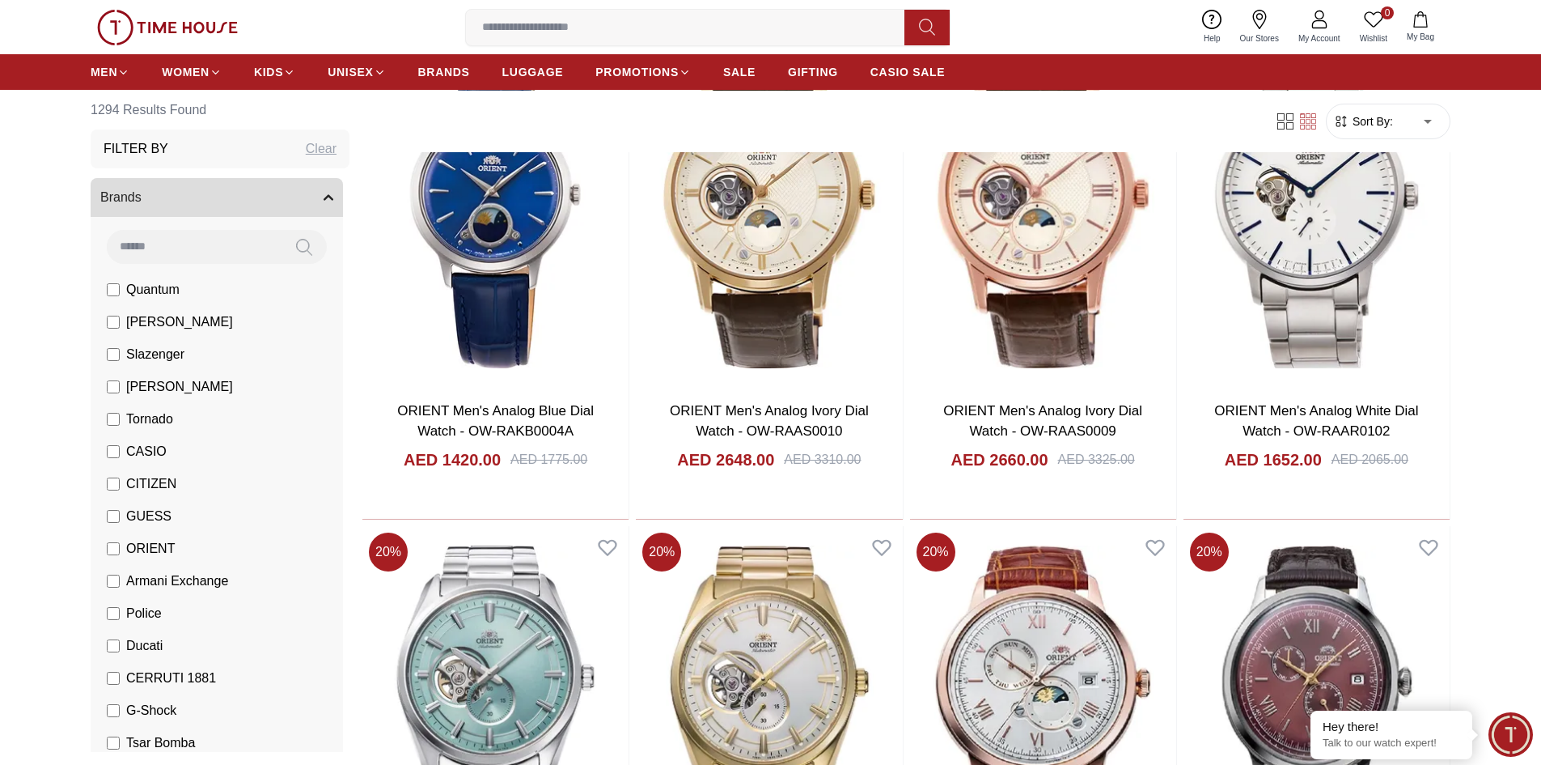
scroll to position [70026, 0]
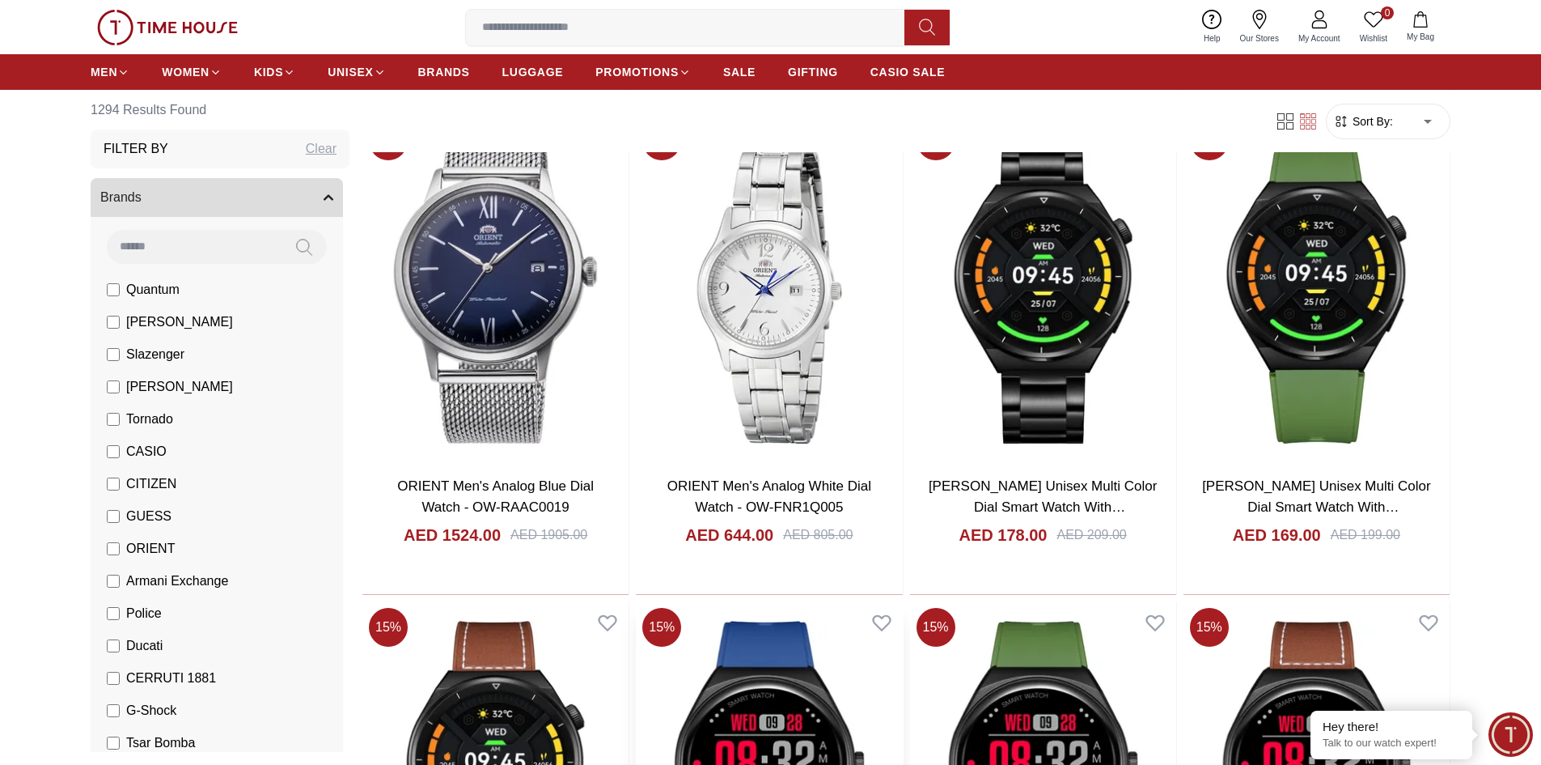
scroll to position [72469, 0]
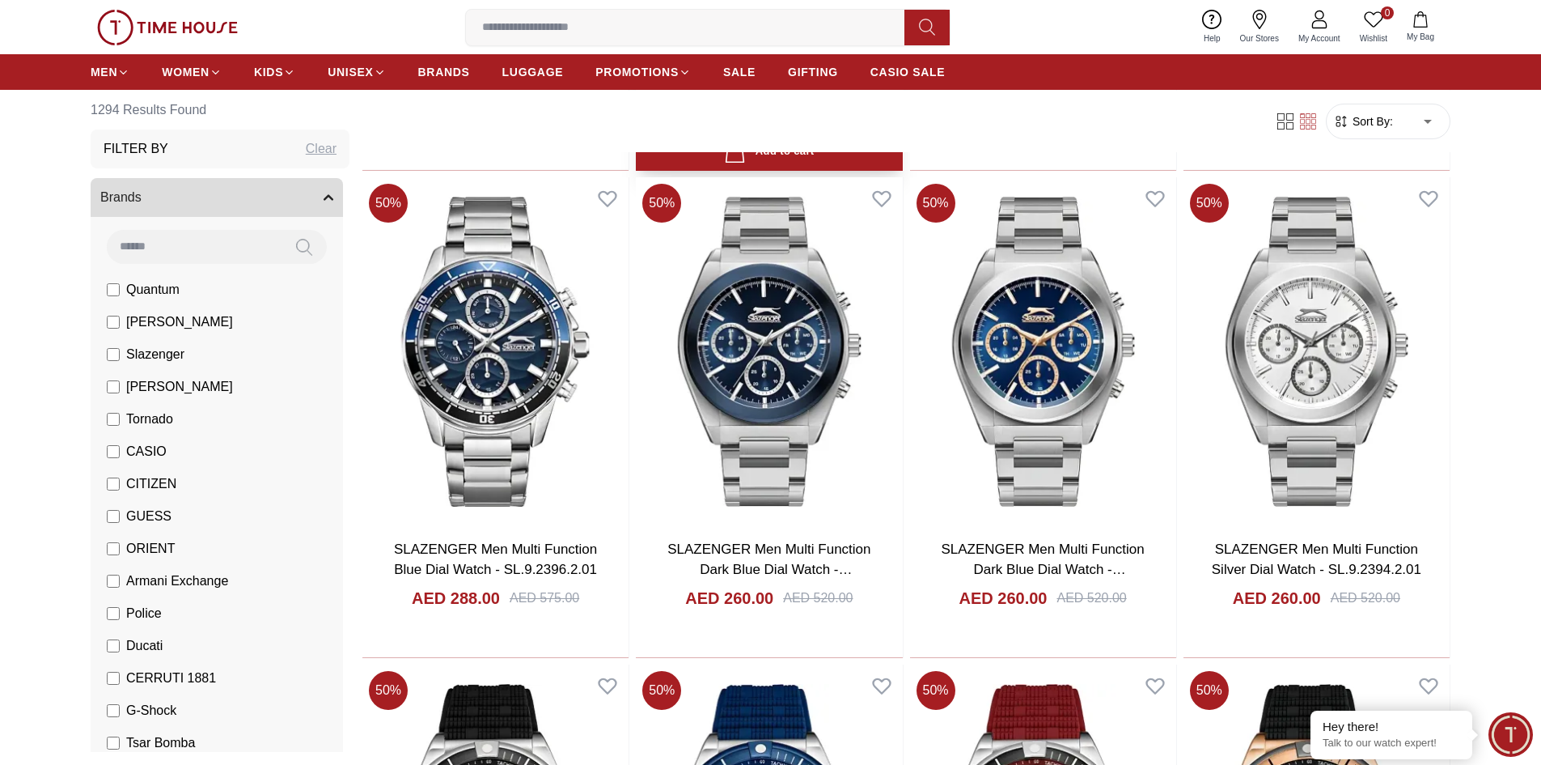
scroll to position [75985, 0]
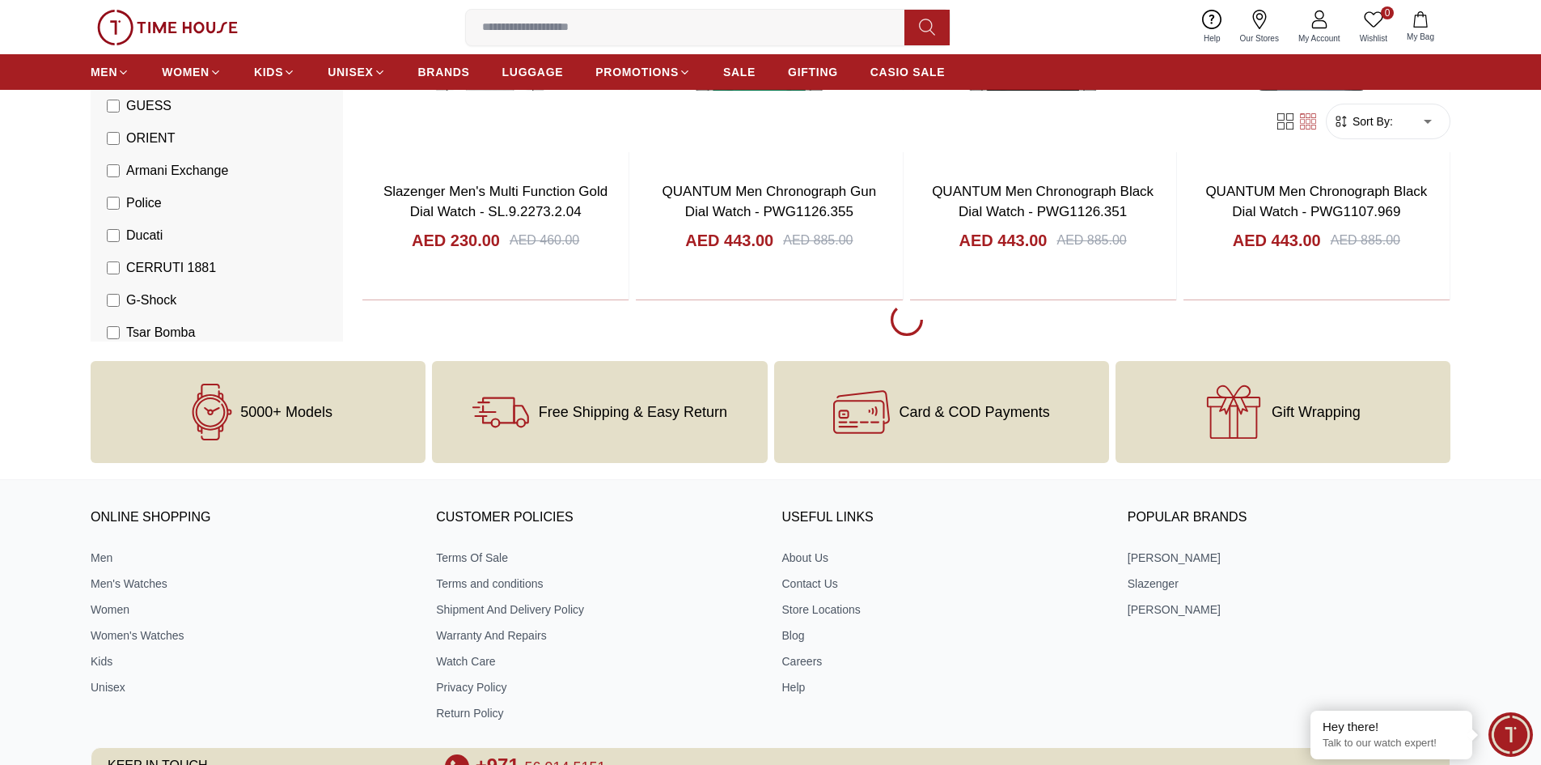
scroll to position [77958, 0]
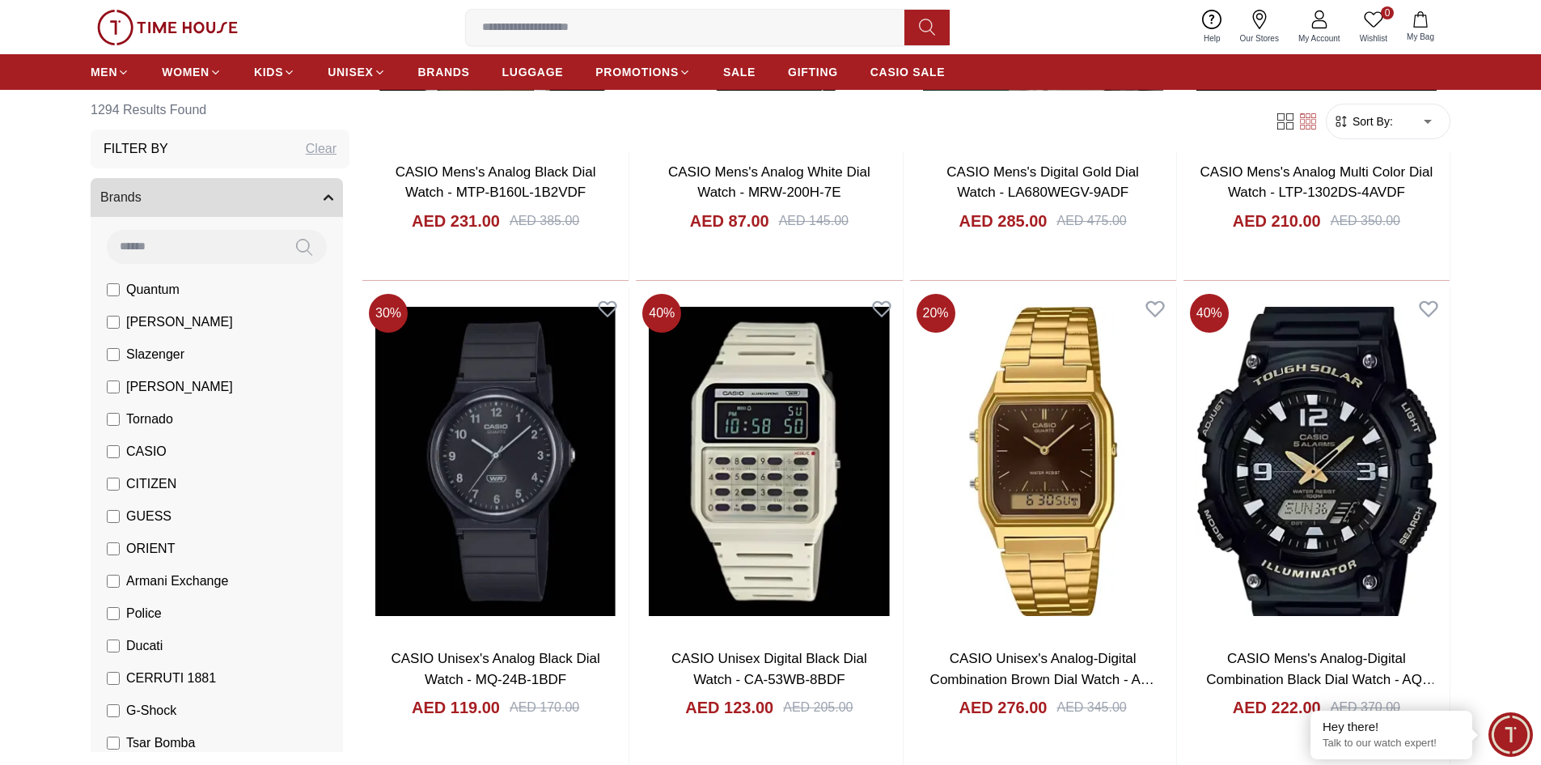
scroll to position [82181, 0]
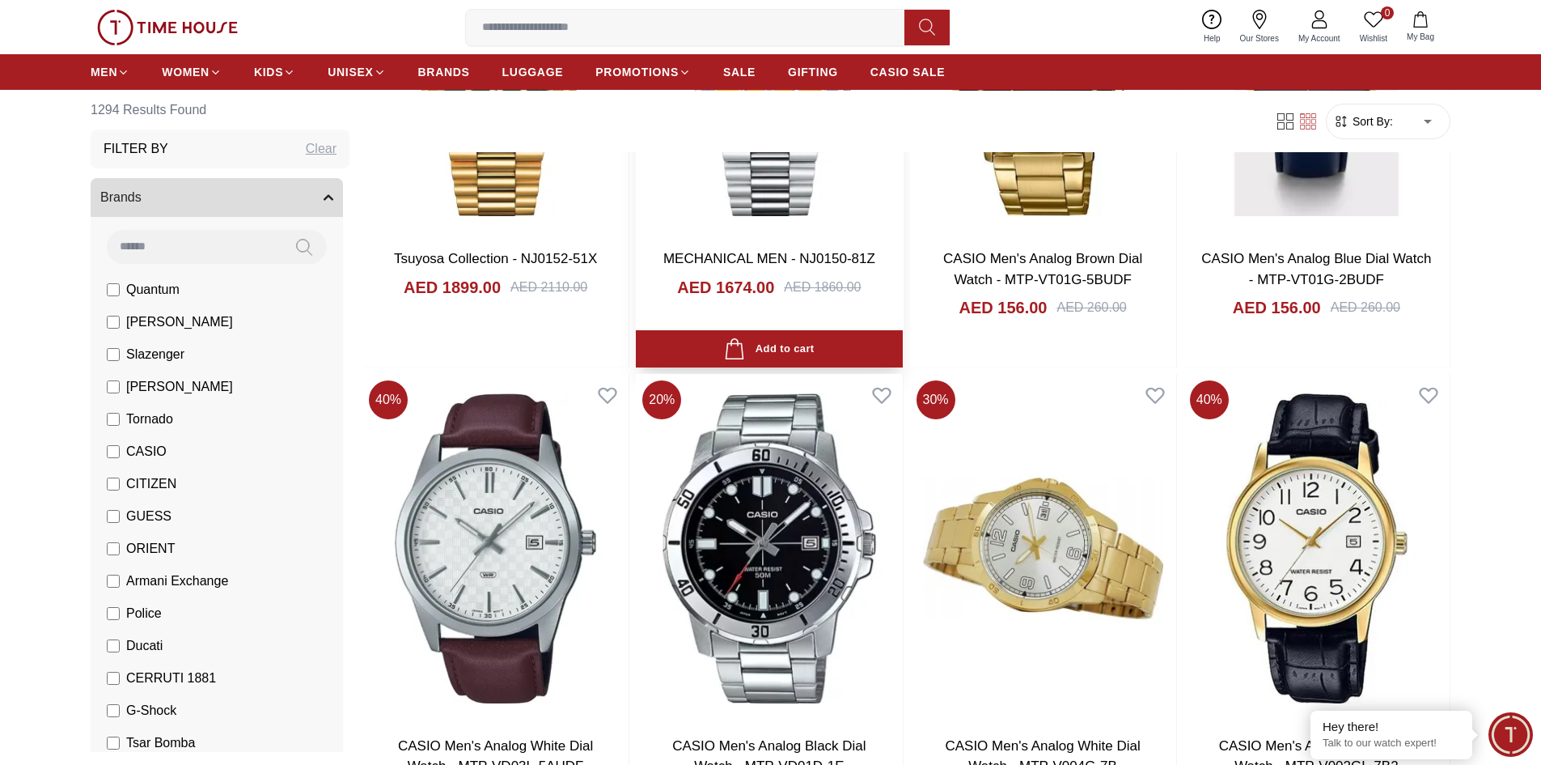
scroll to position [84752, 0]
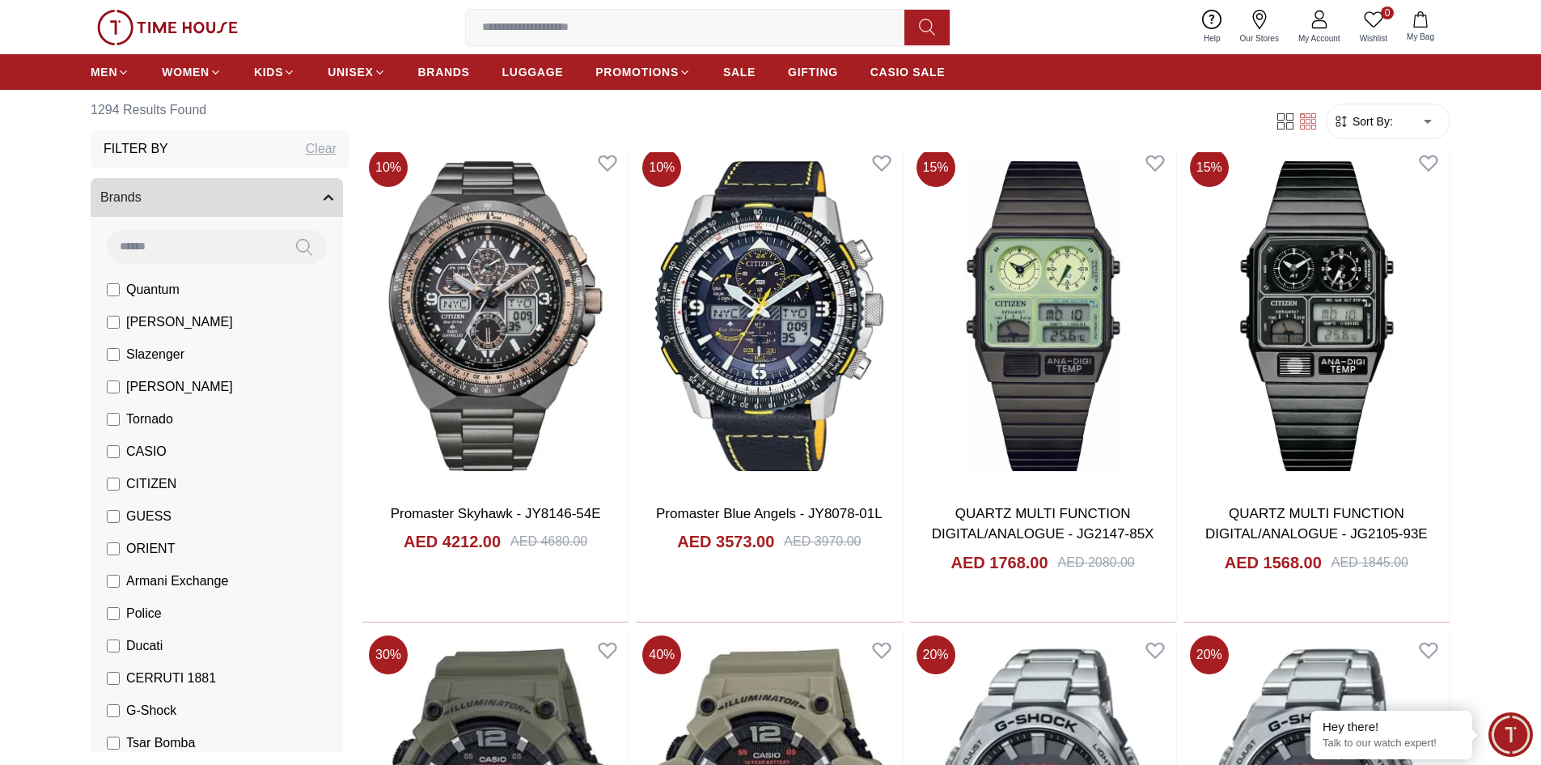
scroll to position [85724, 0]
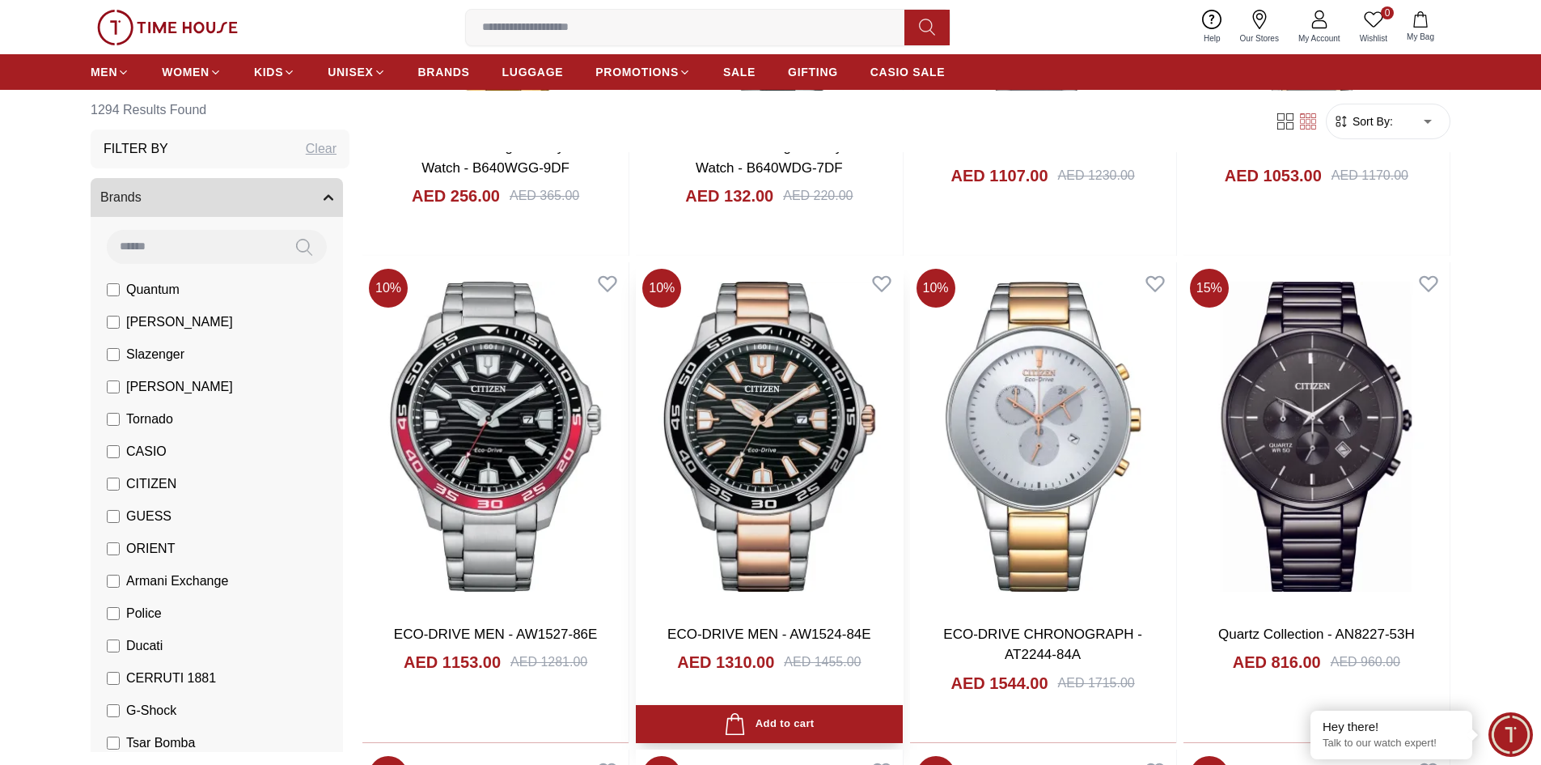
scroll to position [89181, 0]
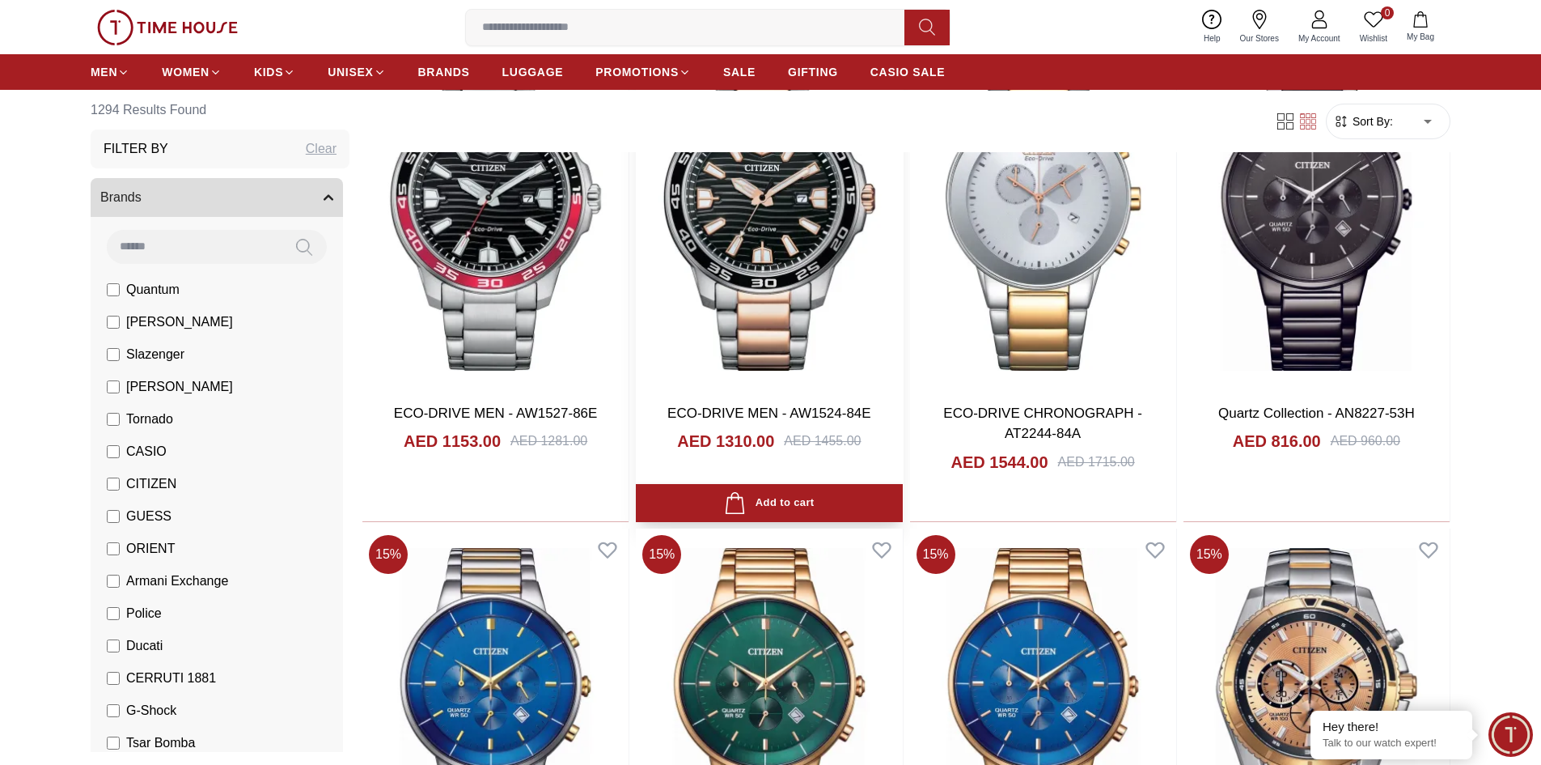
scroll to position [89688, 0]
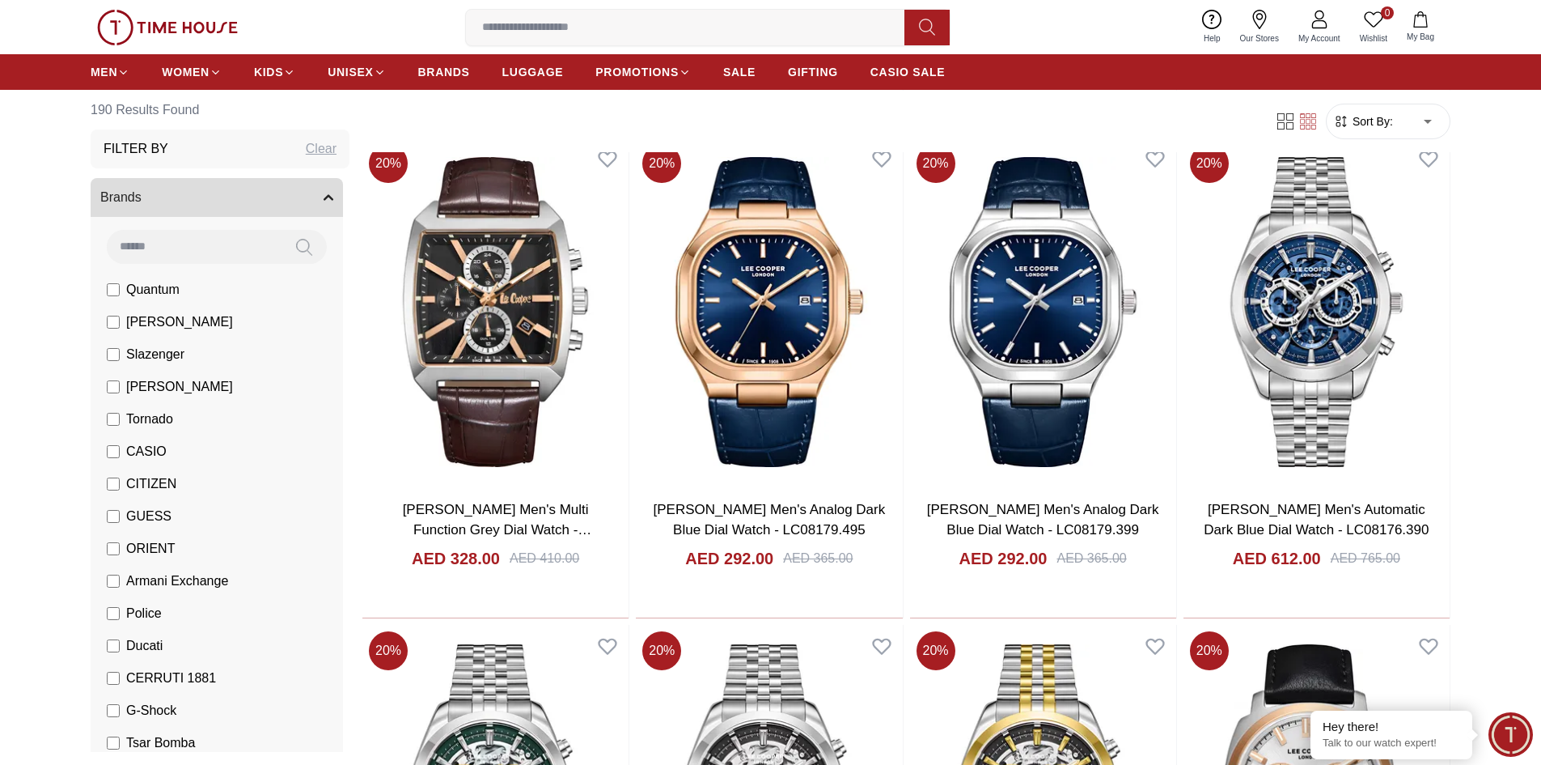
scroll to position [1618, 0]
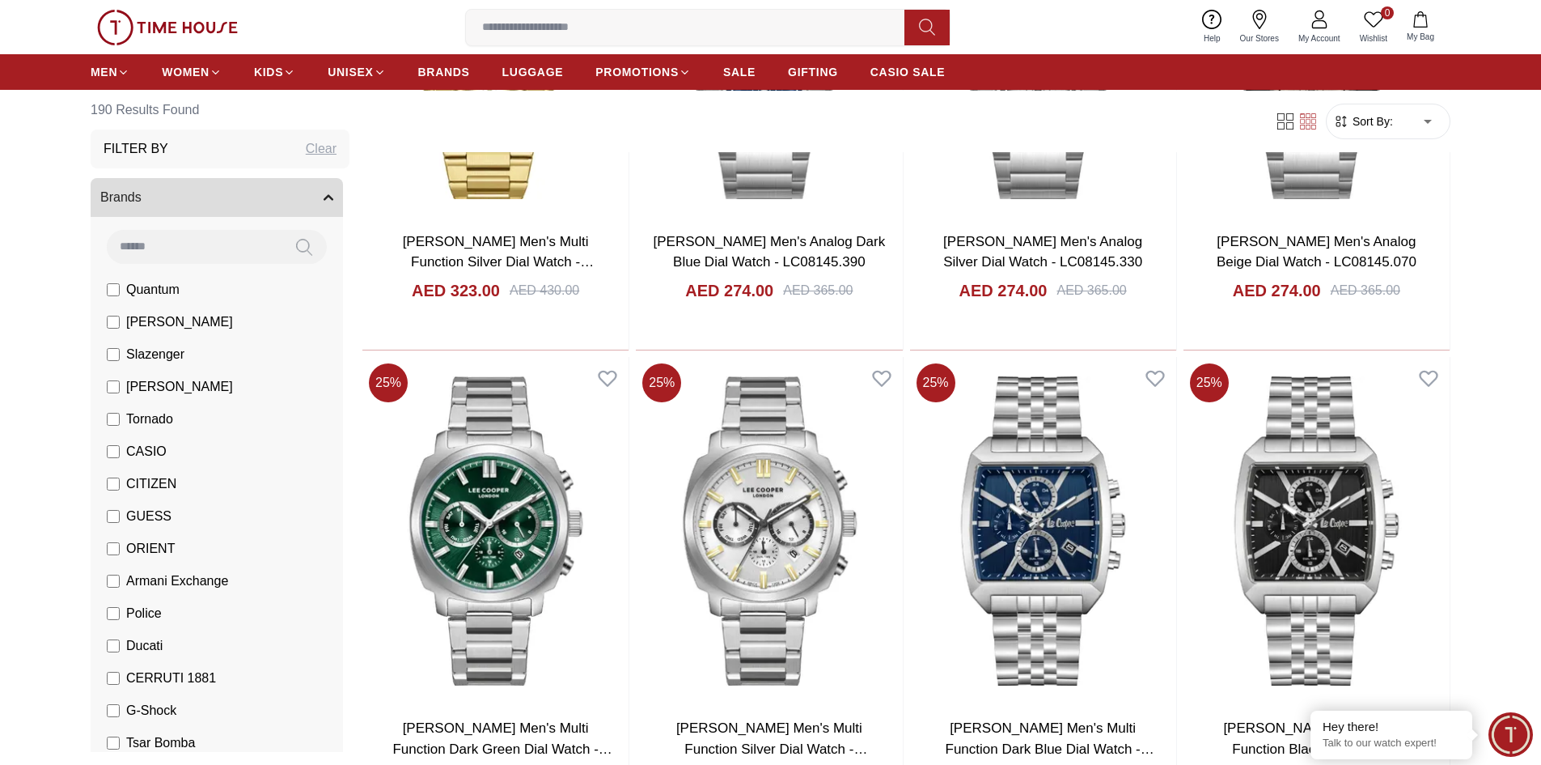
scroll to position [3802, 0]
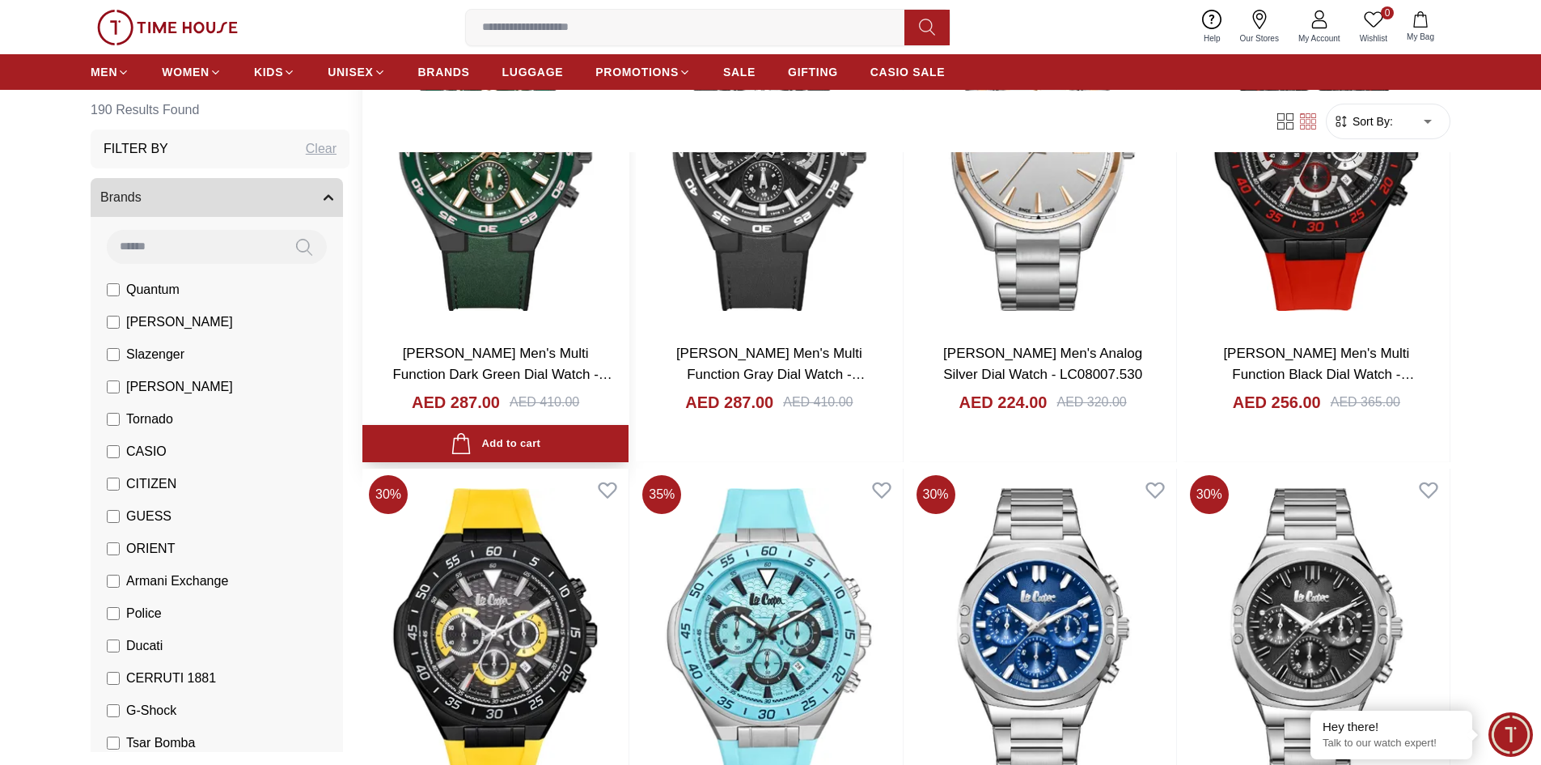
scroll to position [6634, 0]
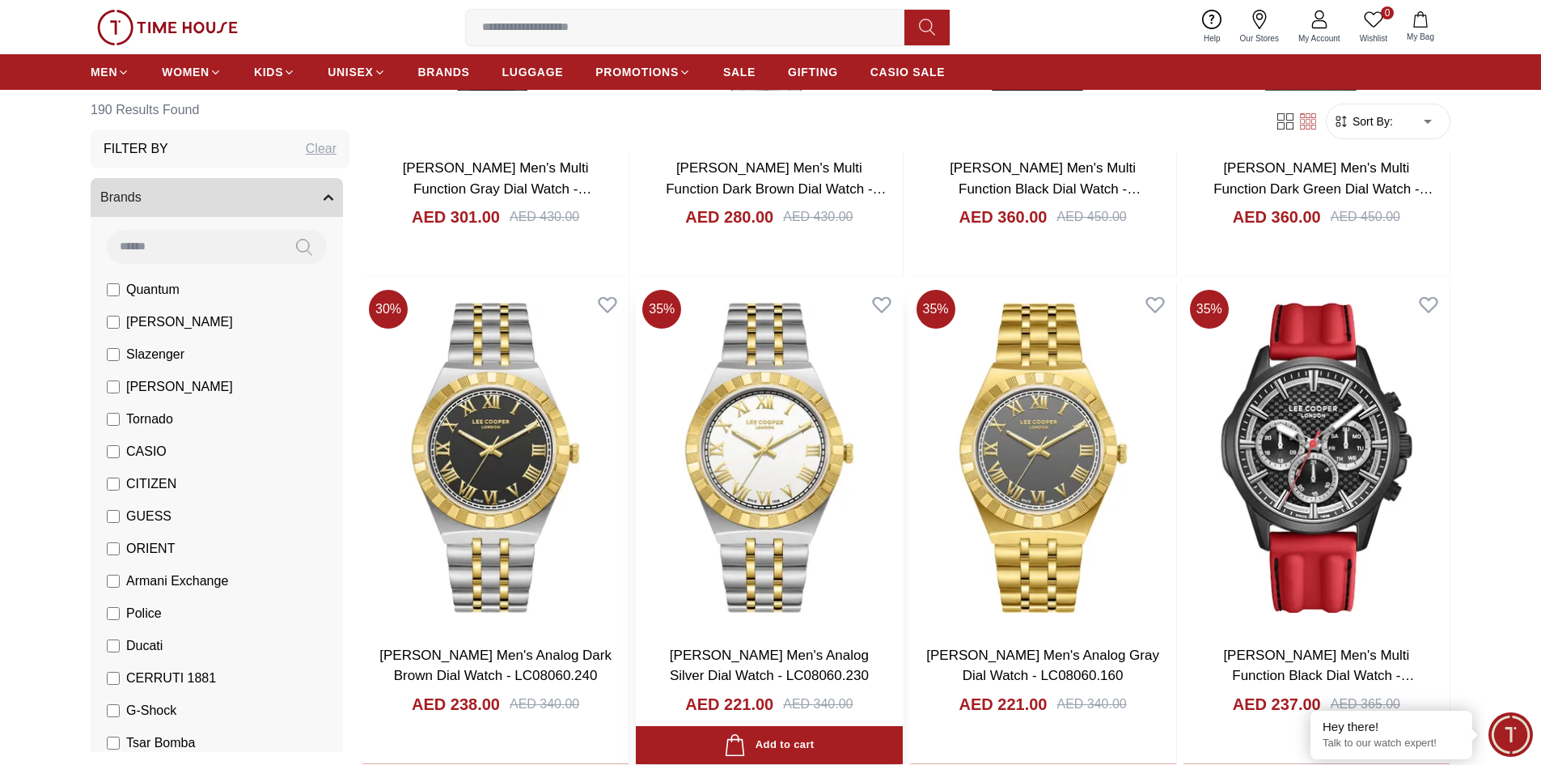
scroll to position [9142, 0]
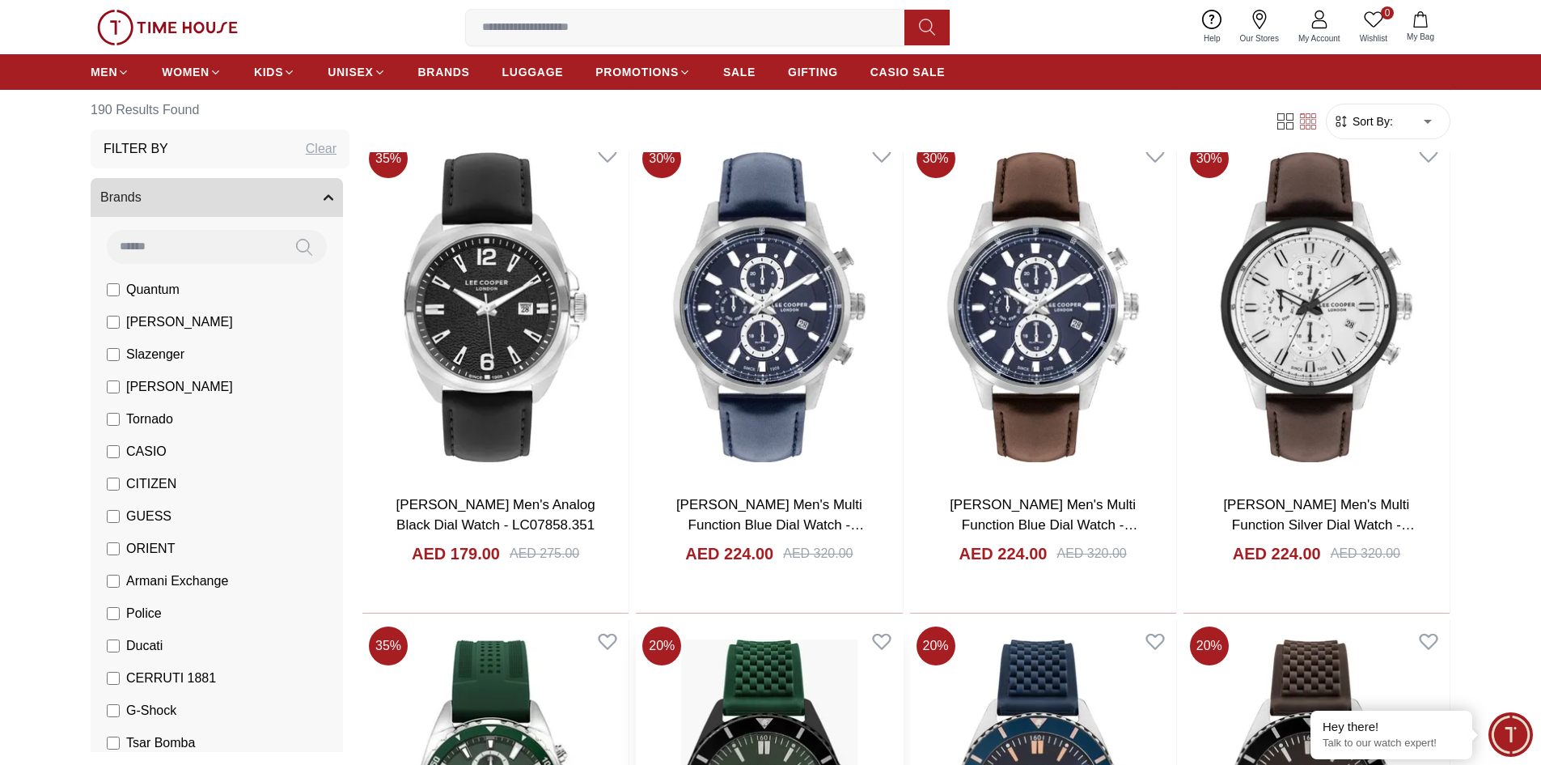
scroll to position [11650, 0]
